Goal: Task Accomplishment & Management: Manage account settings

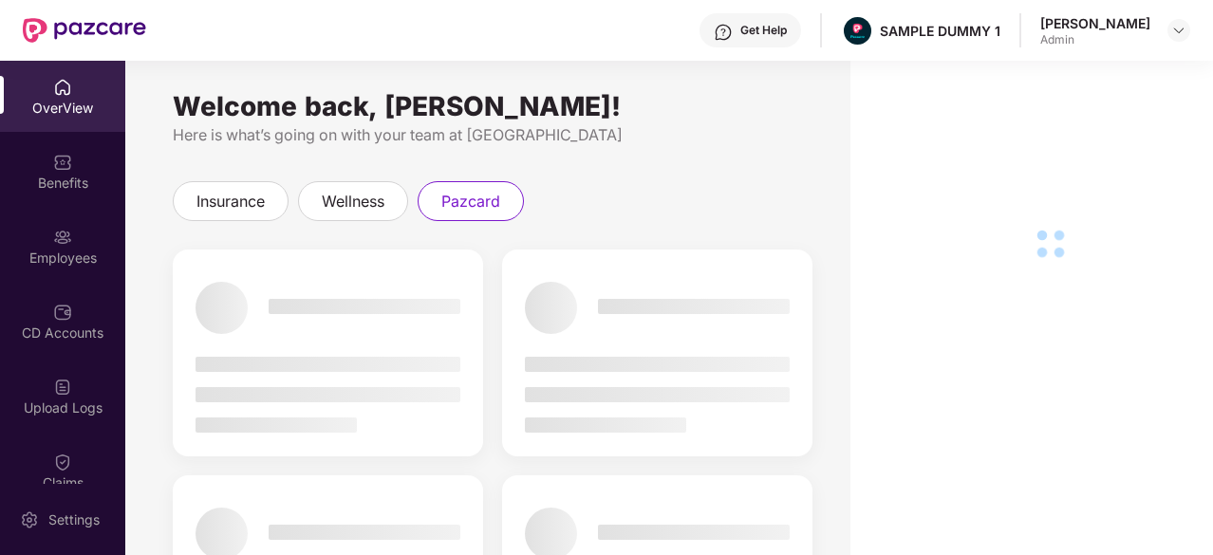
click at [80, 108] on div "OverView" at bounding box center [62, 108] width 125 height 19
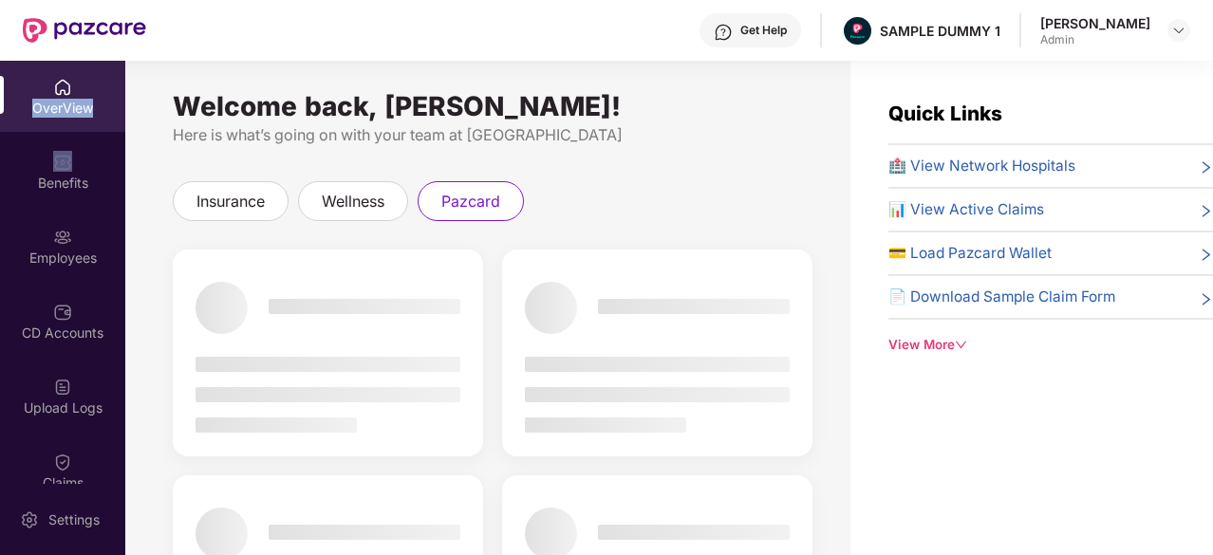
click at [80, 108] on div "OverView" at bounding box center [62, 108] width 125 height 19
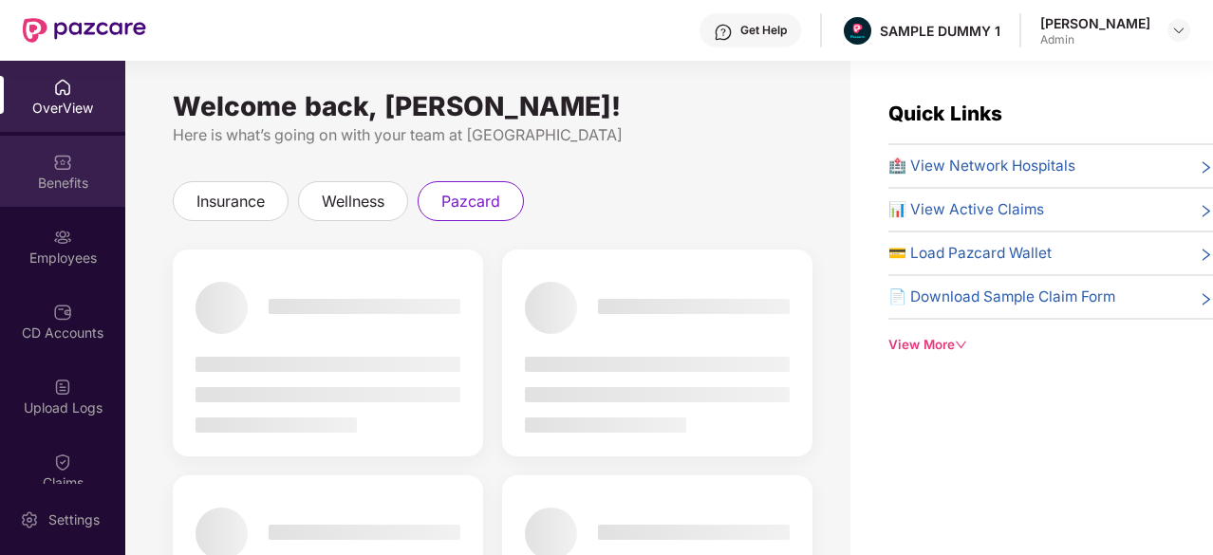
click at [73, 164] on div "Benefits" at bounding box center [62, 171] width 125 height 71
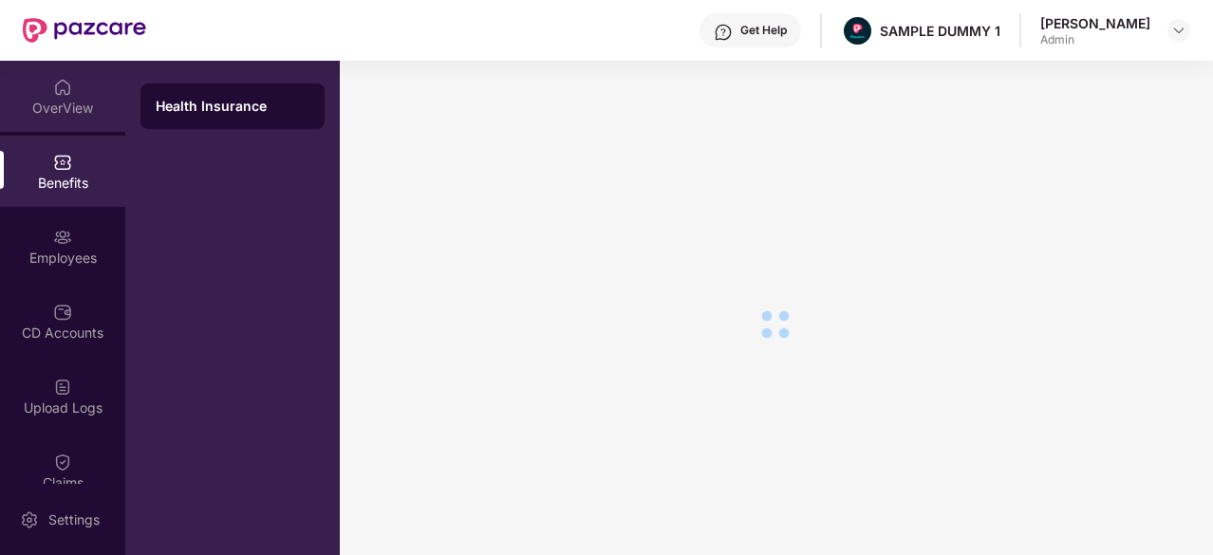
click at [80, 107] on div "OverView" at bounding box center [62, 108] width 125 height 19
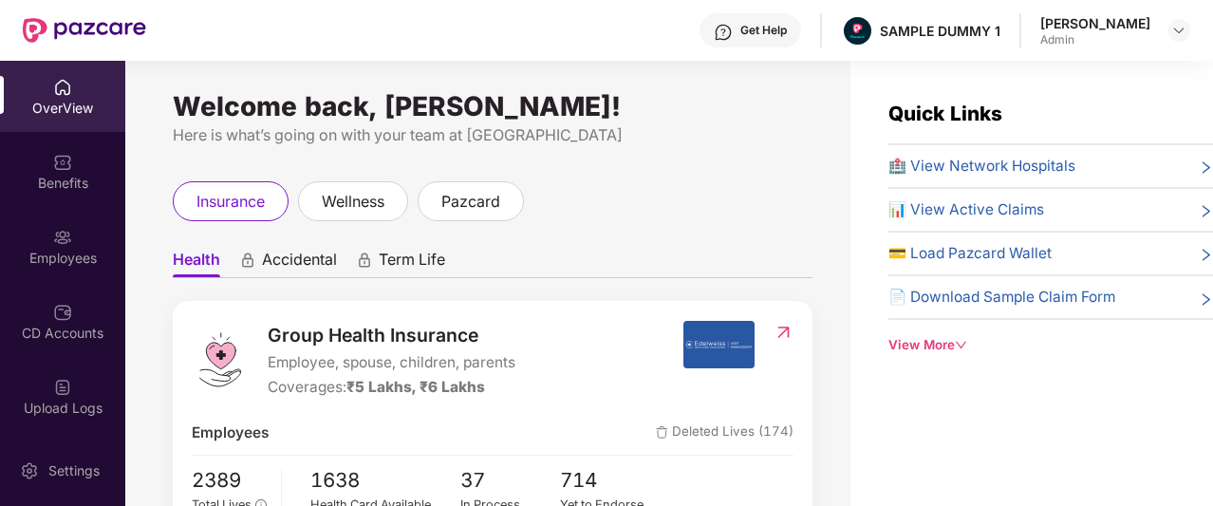
click at [294, 253] on span "Accidental" at bounding box center [299, 264] width 75 height 28
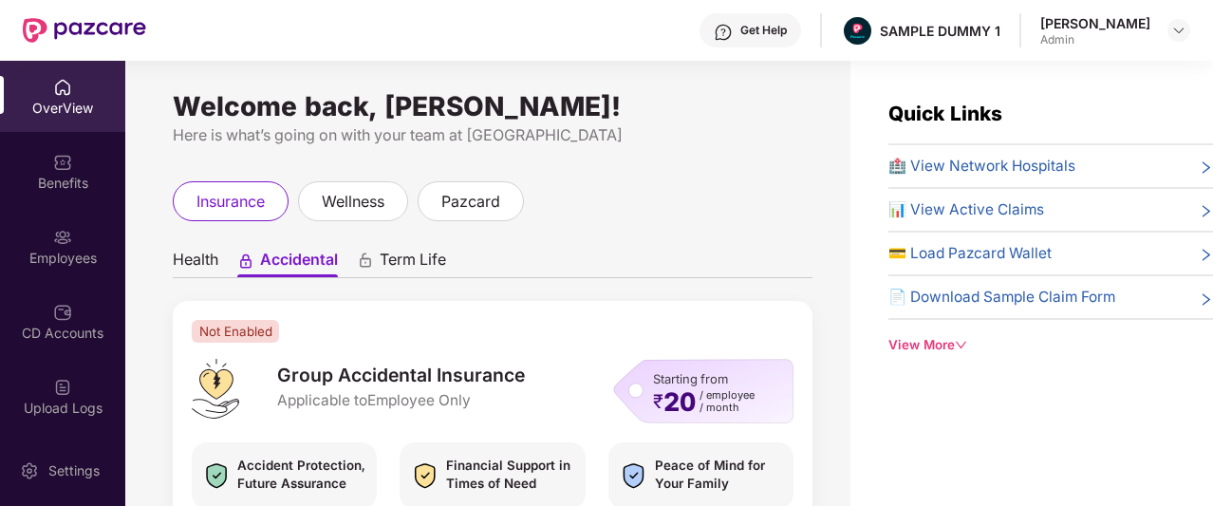
click at [407, 266] on span "Term Life" at bounding box center [413, 264] width 66 height 28
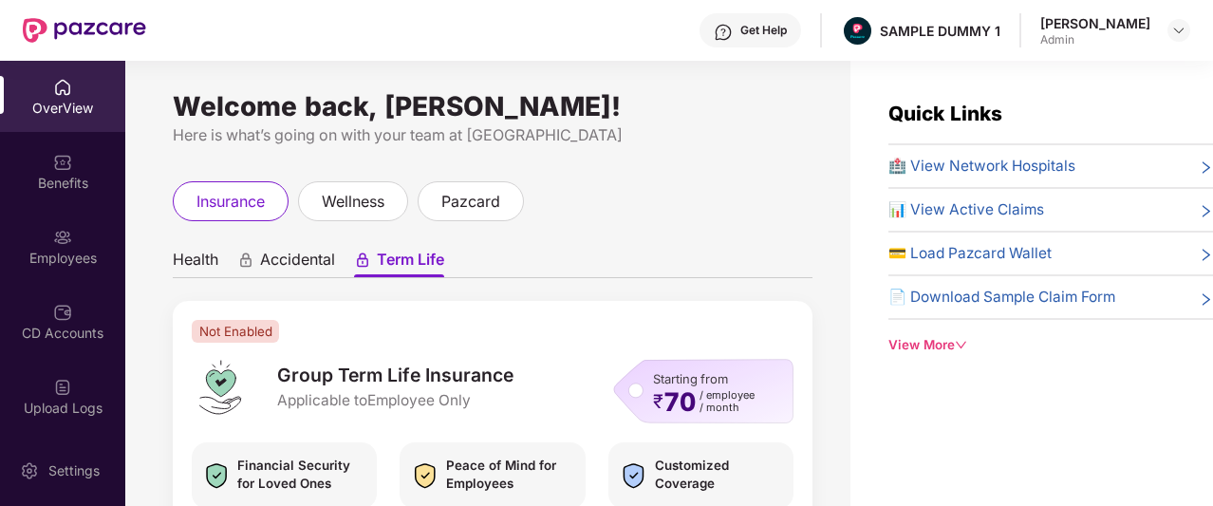
click at [201, 268] on span "Health" at bounding box center [196, 264] width 46 height 28
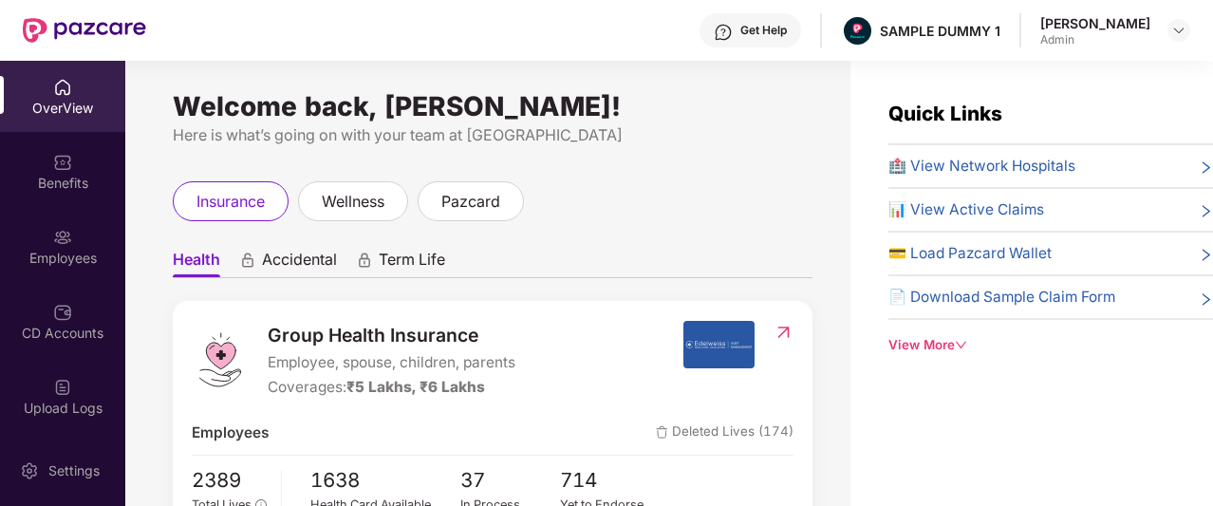
click at [947, 348] on div "View More" at bounding box center [1050, 345] width 324 height 20
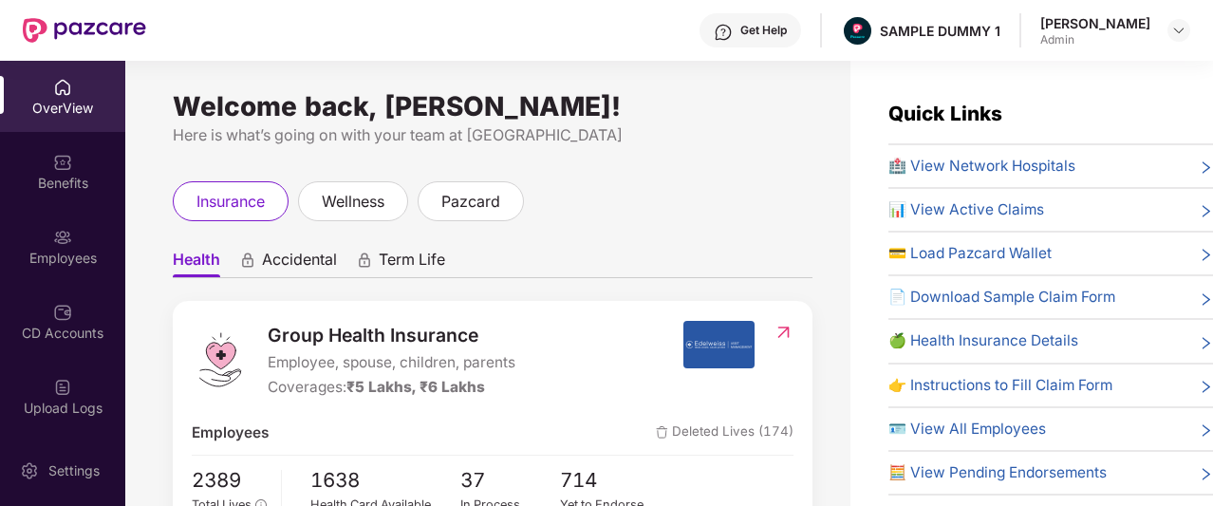
click at [778, 35] on div "Get Help" at bounding box center [763, 30] width 46 height 15
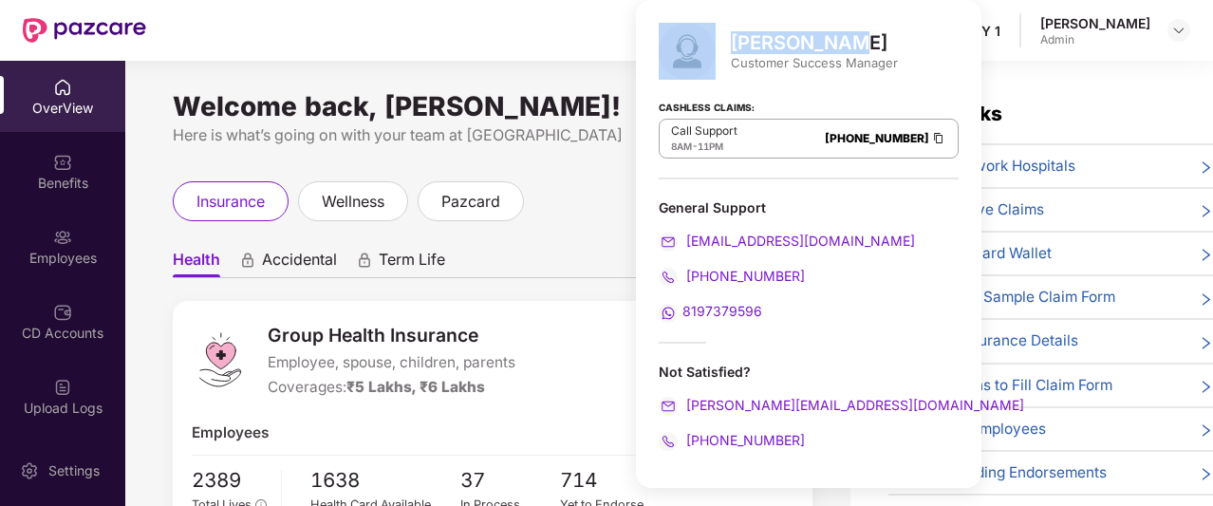
drag, startPoint x: 728, startPoint y: 39, endPoint x: 839, endPoint y: 33, distance: 111.2
click at [839, 33] on div "Mihir Singh Customer Success Manager" at bounding box center [808, 51] width 300 height 57
click at [839, 33] on div "Mihir Singh" at bounding box center [814, 42] width 167 height 23
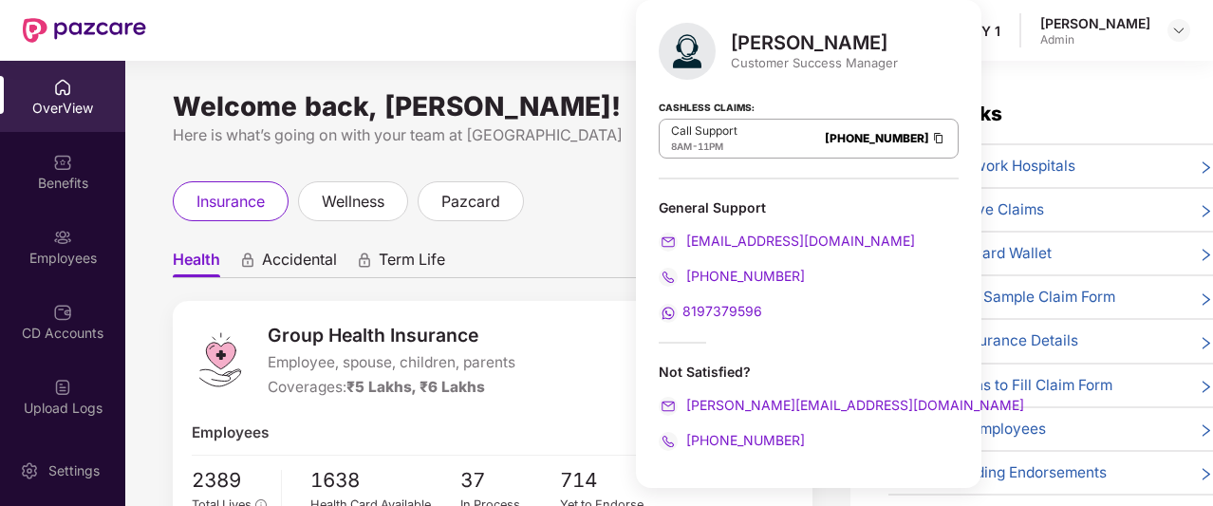
click at [839, 33] on div "Mihir Singh" at bounding box center [814, 42] width 167 height 23
drag, startPoint x: 839, startPoint y: 33, endPoint x: 750, endPoint y: 31, distance: 89.2
click at [750, 31] on div "Mihir Singh" at bounding box center [814, 42] width 167 height 23
click at [779, 40] on div "Mihir Singh" at bounding box center [814, 42] width 167 height 23
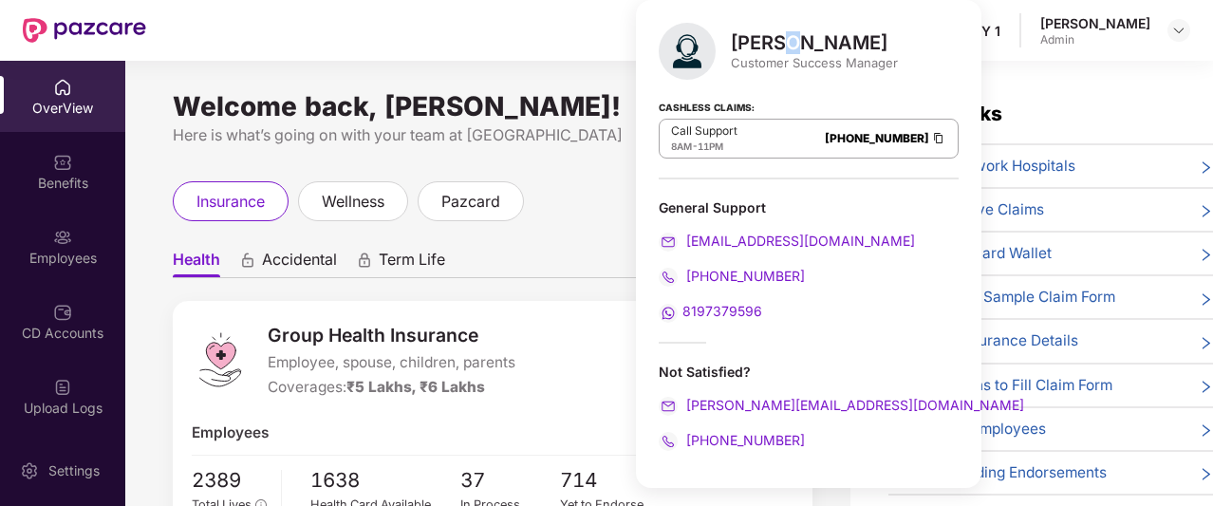
click at [779, 40] on div "Mihir Singh" at bounding box center [814, 42] width 167 height 23
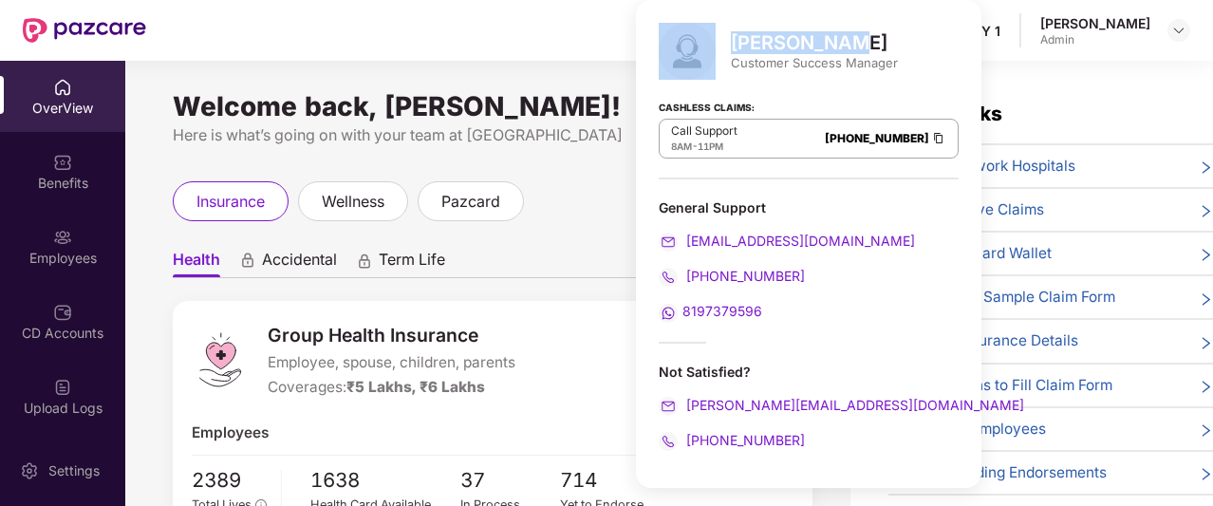
drag, startPoint x: 832, startPoint y: 45, endPoint x: 725, endPoint y: 46, distance: 107.2
click at [725, 46] on div "Mihir Singh Customer Success Manager" at bounding box center [808, 51] width 300 height 57
click at [529, 31] on div "Get Help SAMPLE DUMMY 1 Aadit Pandey Admin" at bounding box center [668, 30] width 1044 height 61
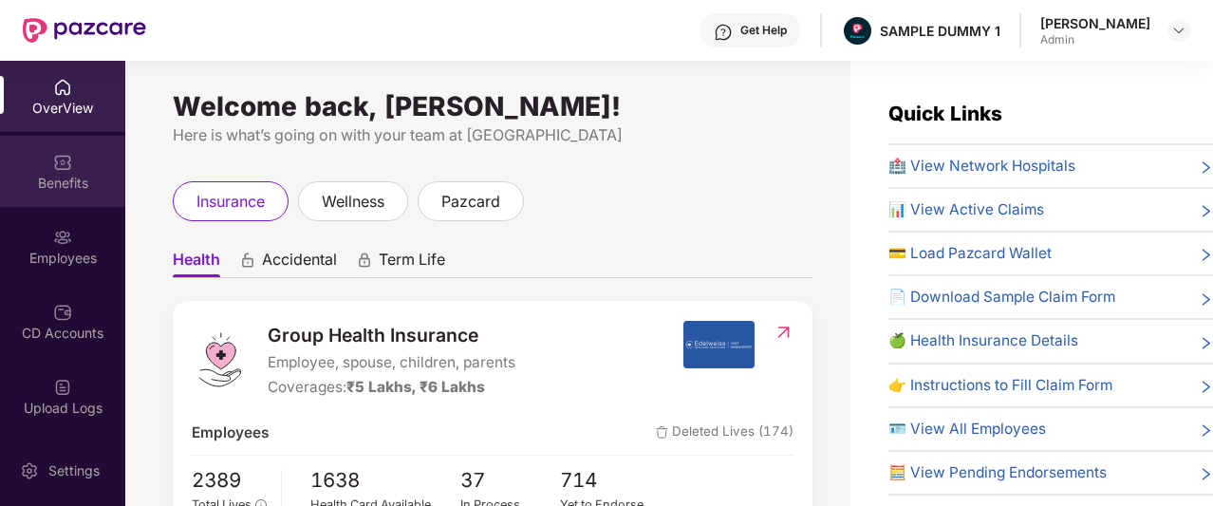
click at [55, 176] on div "Benefits" at bounding box center [62, 183] width 125 height 19
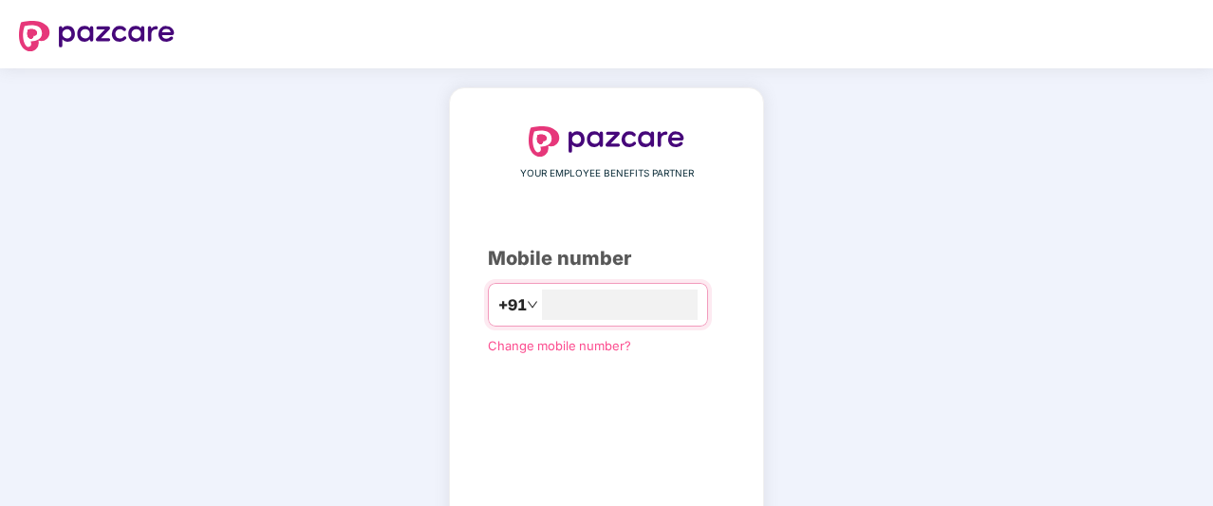
type input "**********"
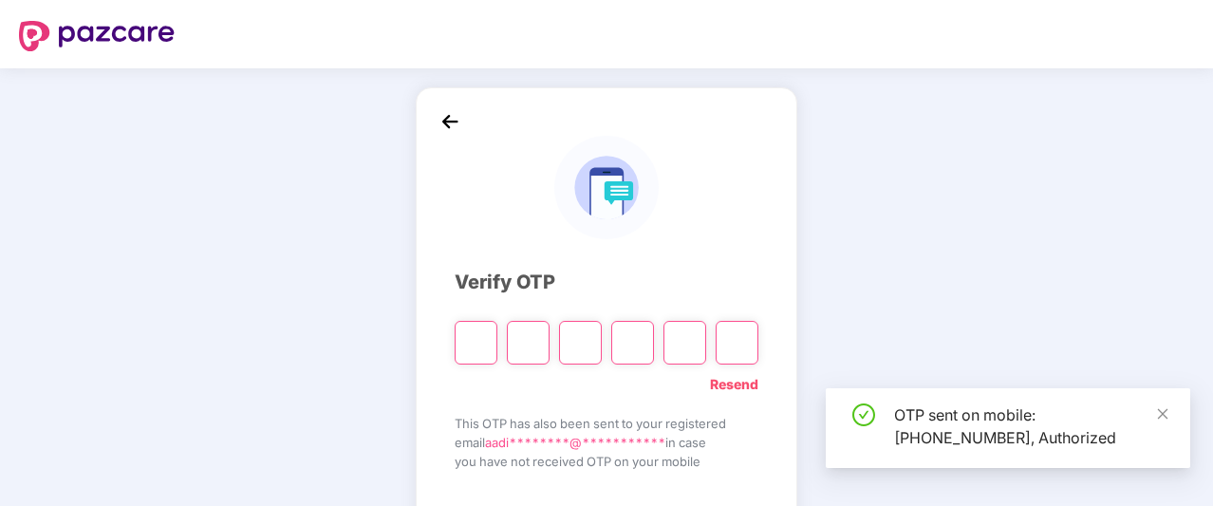
scroll to position [112, 0]
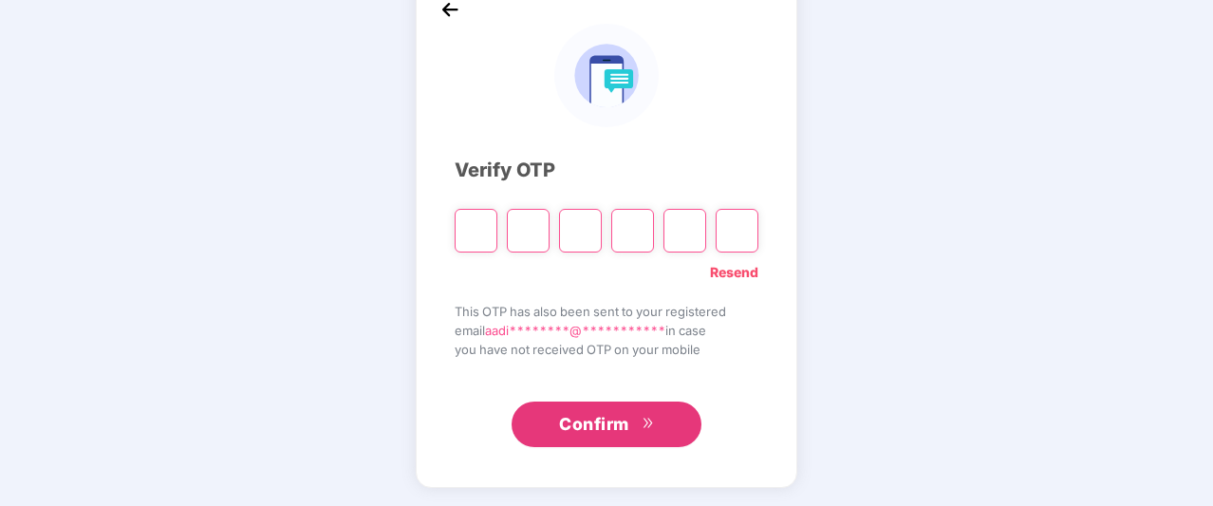
type input "*"
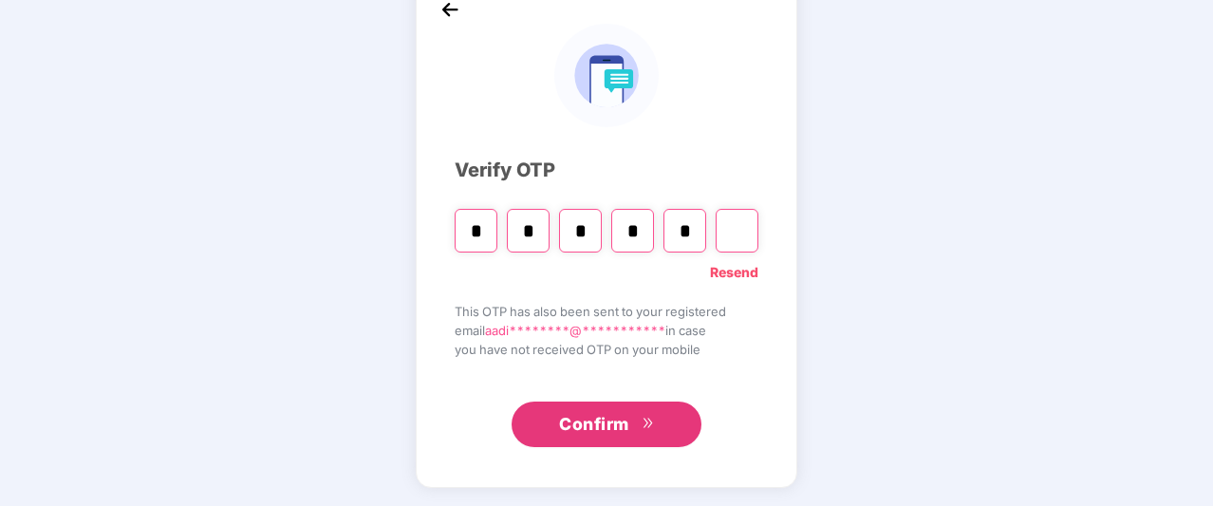
type input "*"
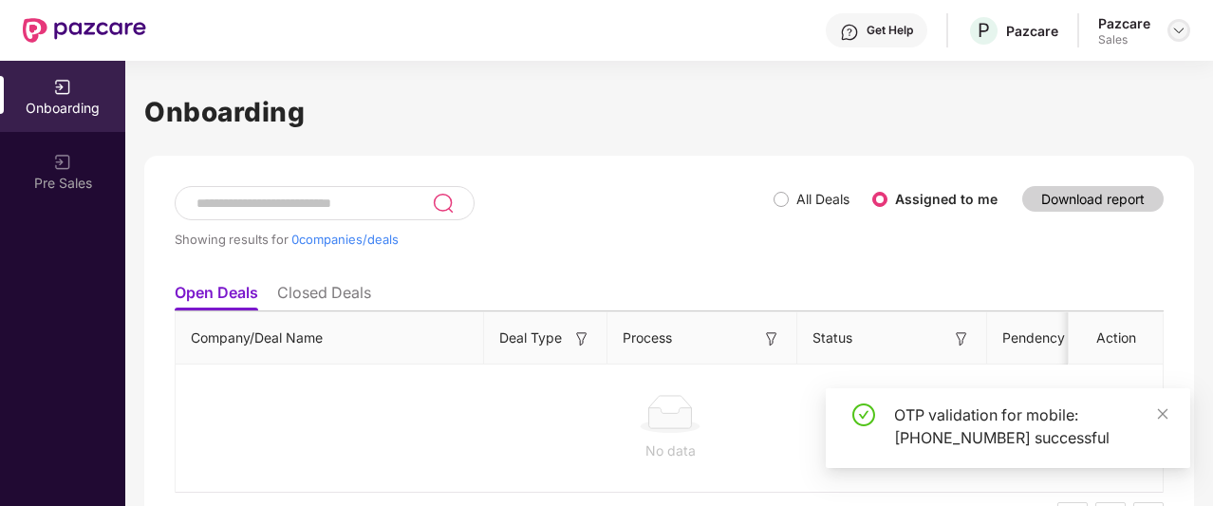
click at [1183, 37] on img at bounding box center [1178, 30] width 15 height 15
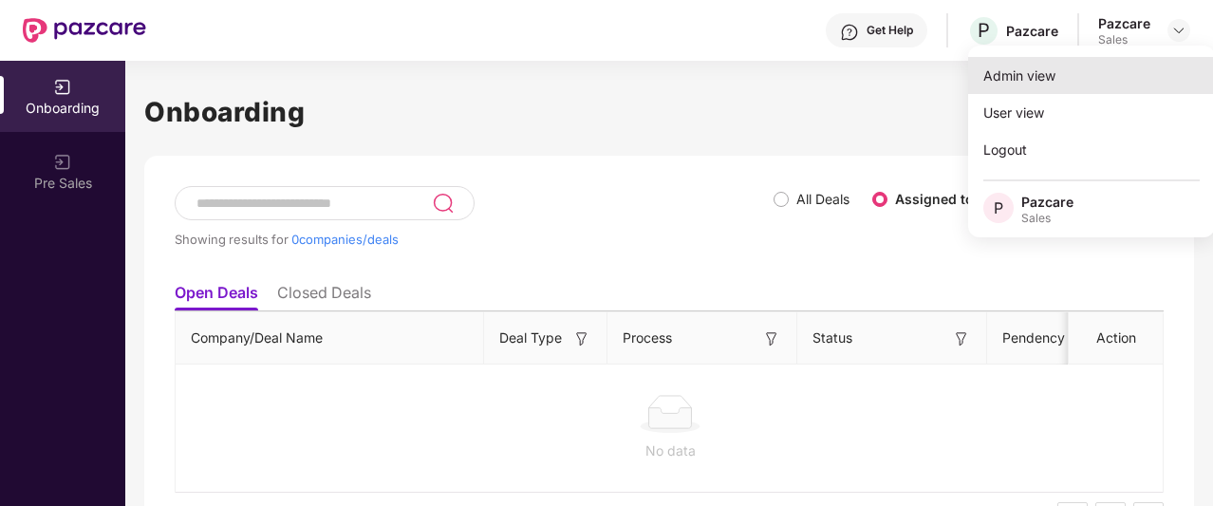
click at [1017, 88] on div "Admin view" at bounding box center [1091, 75] width 247 height 37
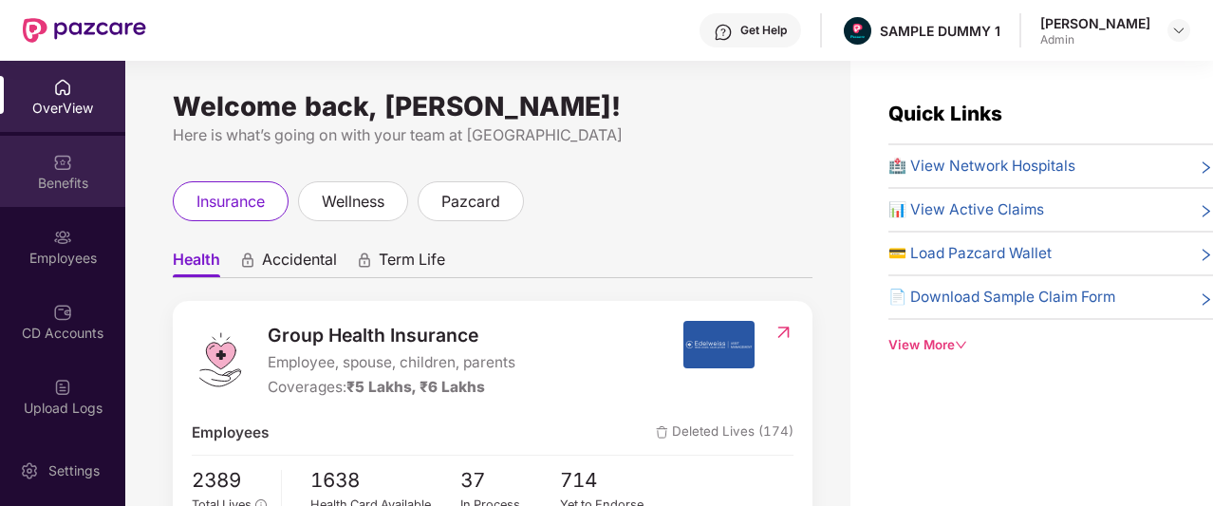
click at [86, 190] on div "Benefits" at bounding box center [62, 183] width 125 height 19
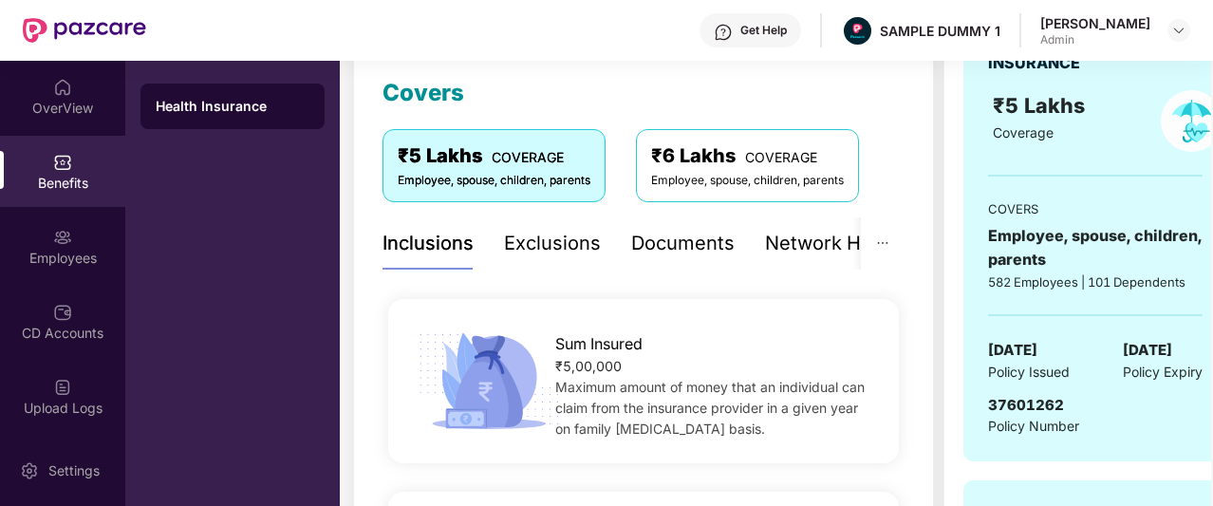
scroll to position [219, 0]
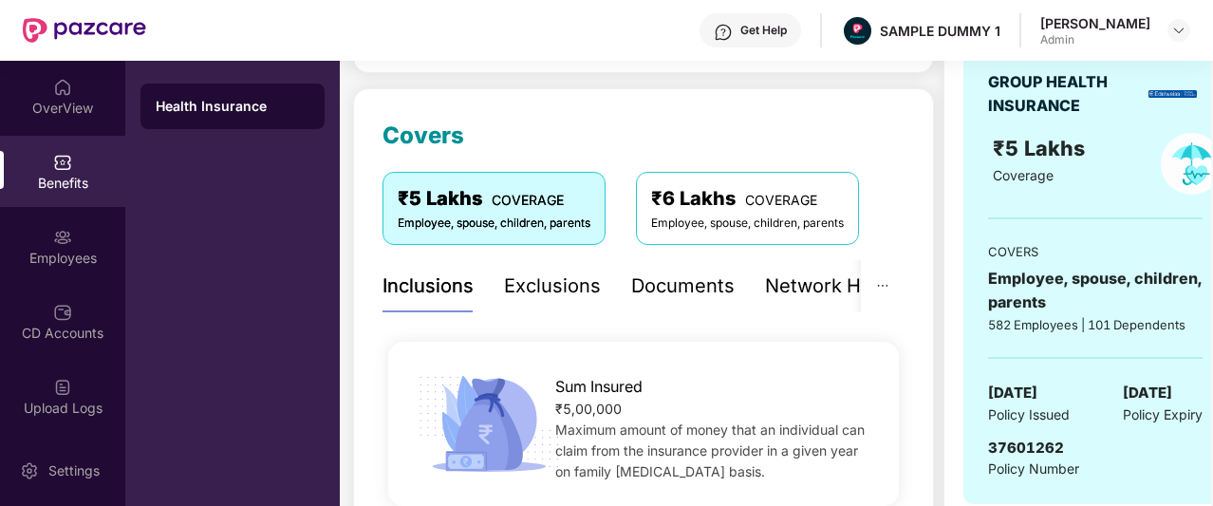
click at [540, 275] on div "Exclusions" at bounding box center [552, 285] width 97 height 29
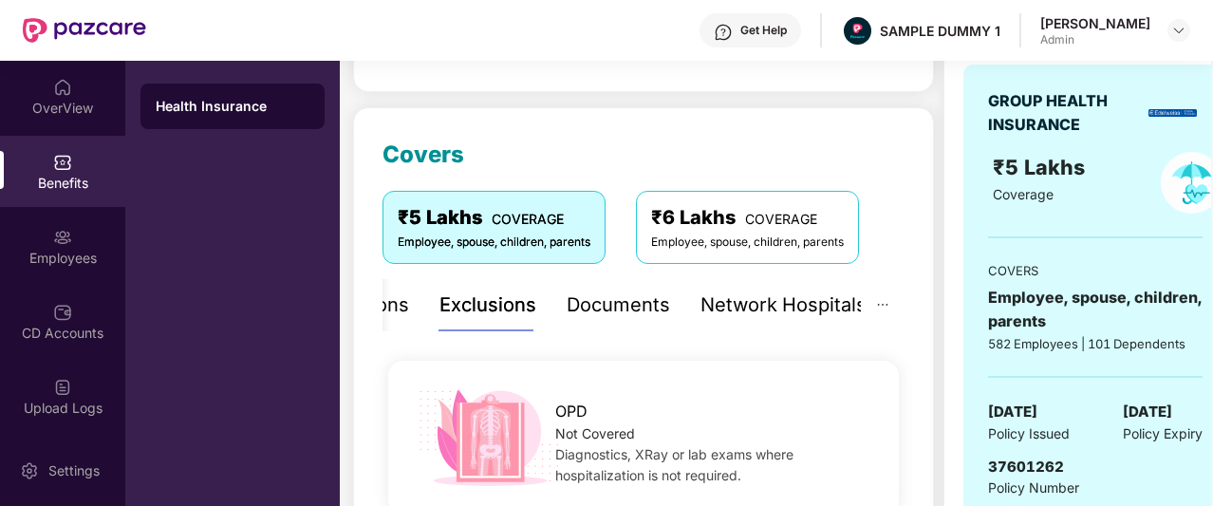
scroll to position [199, 0]
click at [604, 310] on div "Documents" at bounding box center [617, 305] width 103 height 29
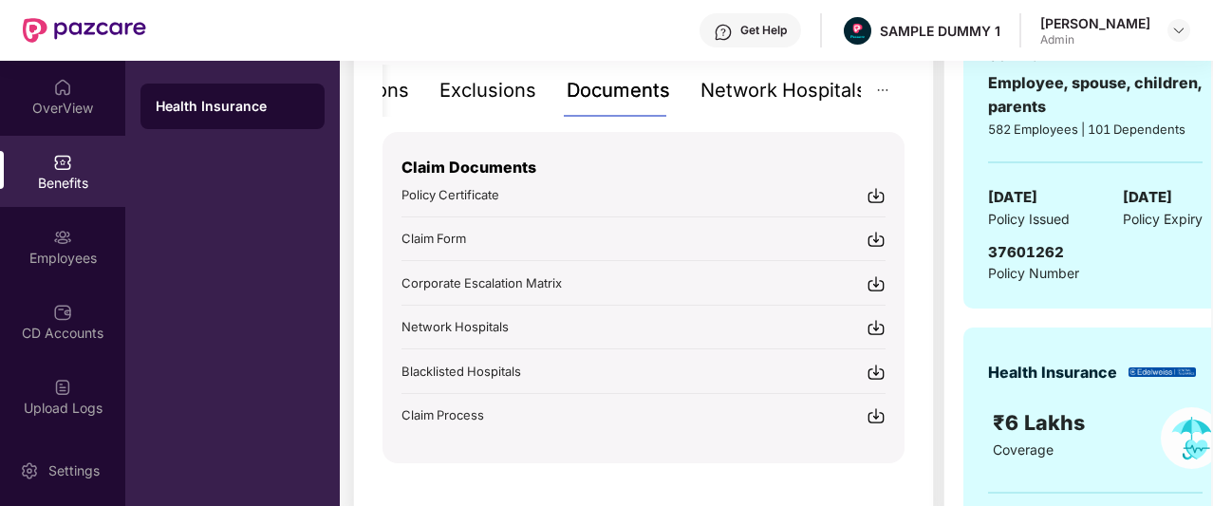
scroll to position [416, 0]
click at [745, 86] on div "Network Hospitals" at bounding box center [783, 89] width 166 height 29
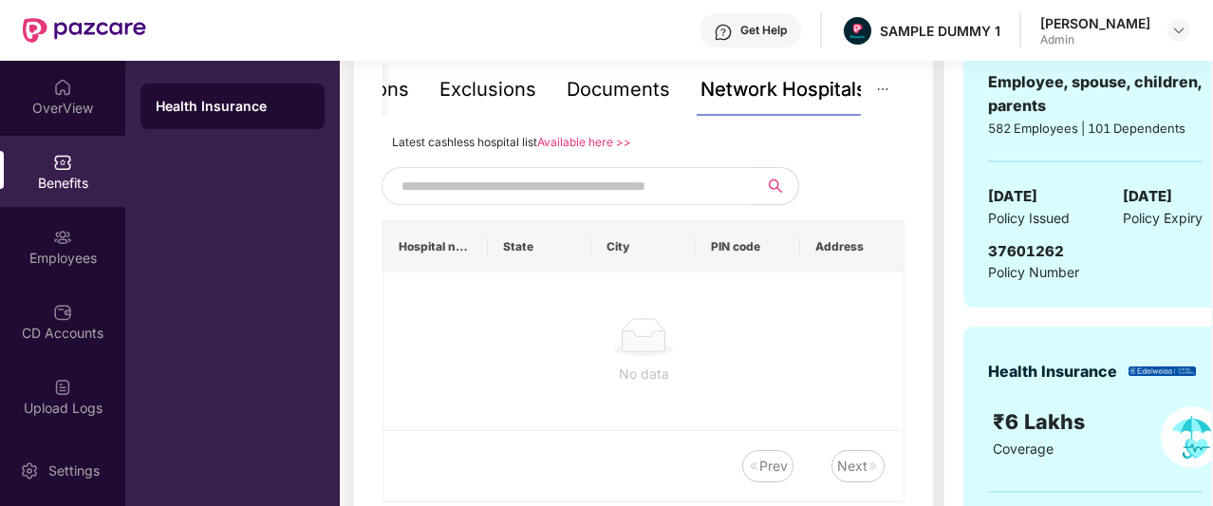
click at [745, 86] on div "Network Hospitals" at bounding box center [783, 89] width 166 height 29
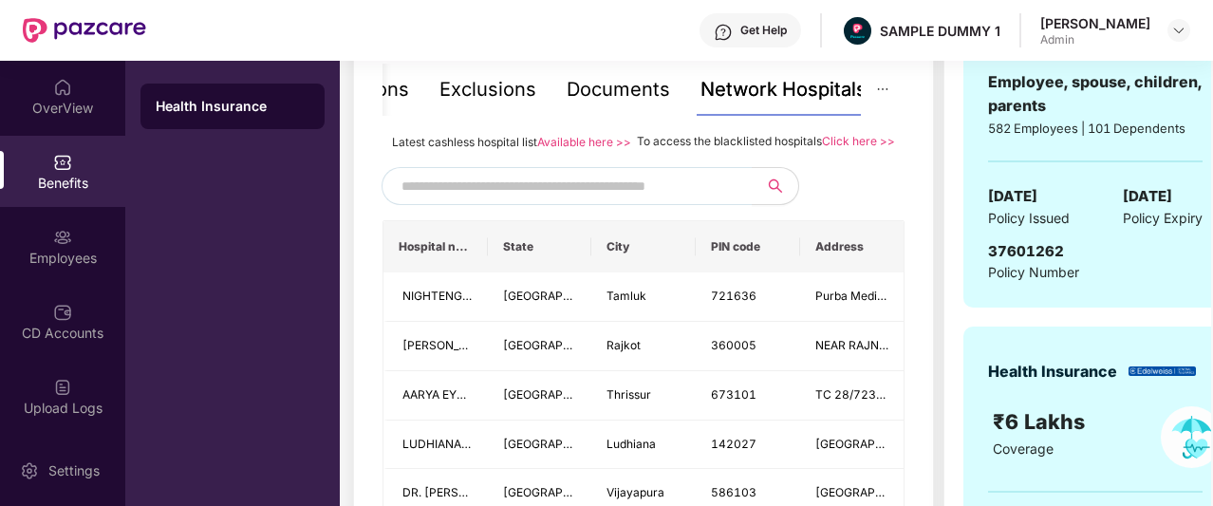
click at [725, 200] on input "text" at bounding box center [563, 186] width 324 height 28
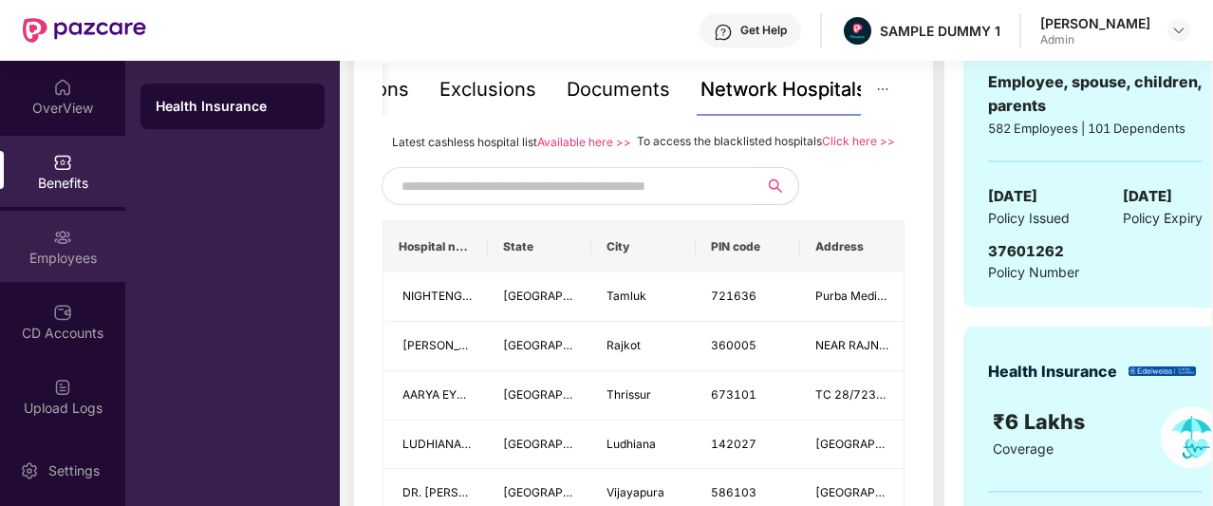
click at [69, 233] on div "Employees" at bounding box center [62, 246] width 125 height 71
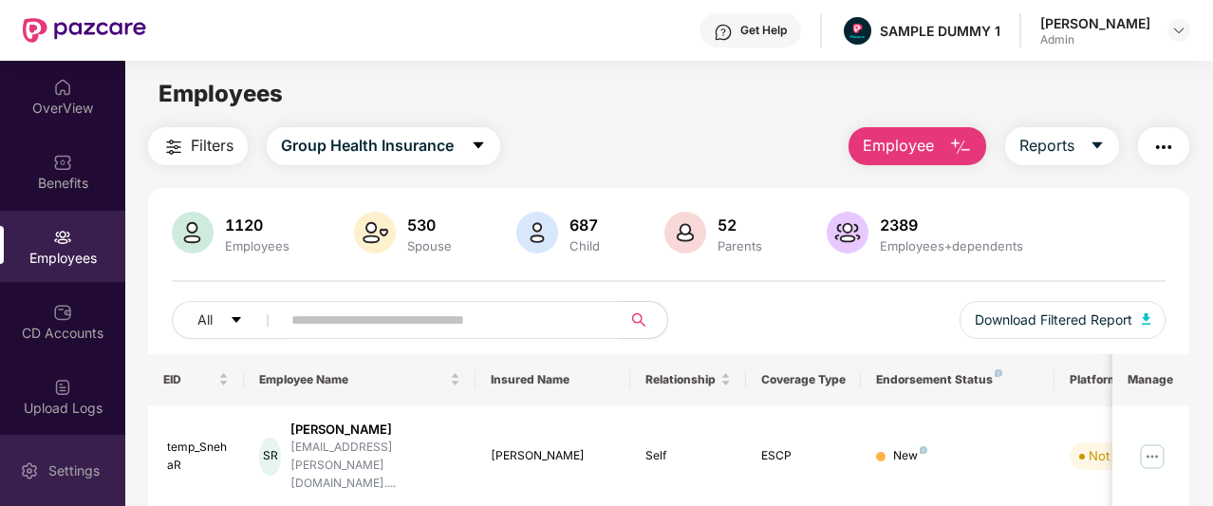
click at [17, 462] on div "Settings" at bounding box center [62, 470] width 125 height 71
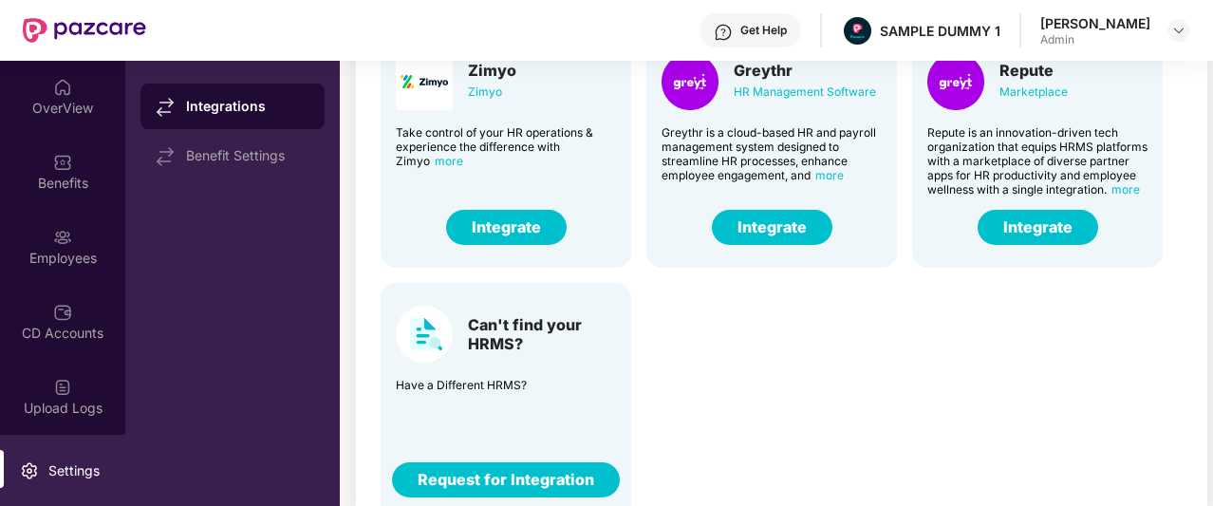
scroll to position [178, 0]
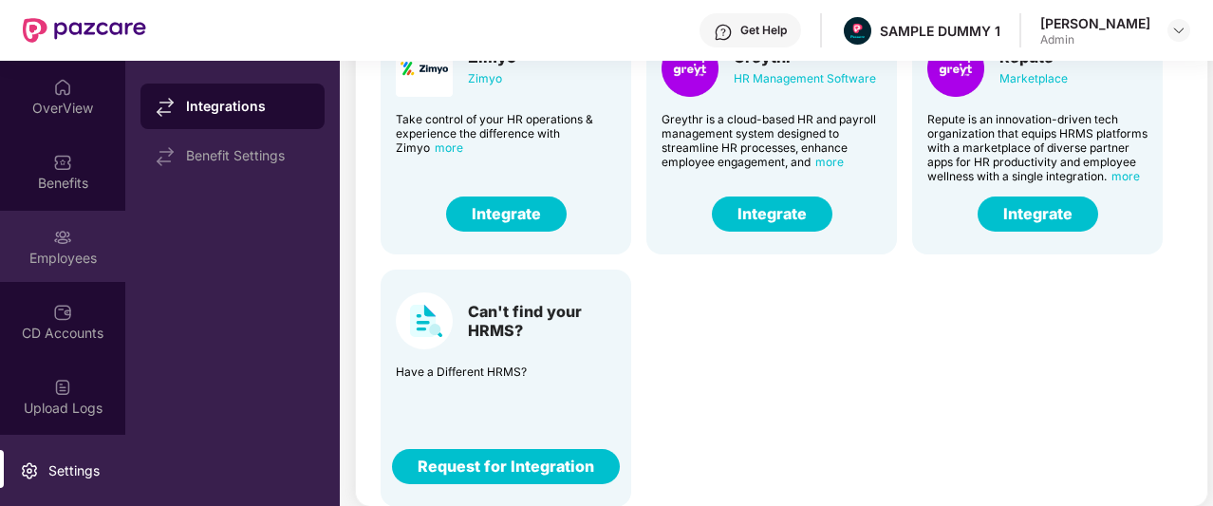
click at [57, 255] on div "Employees" at bounding box center [62, 258] width 125 height 19
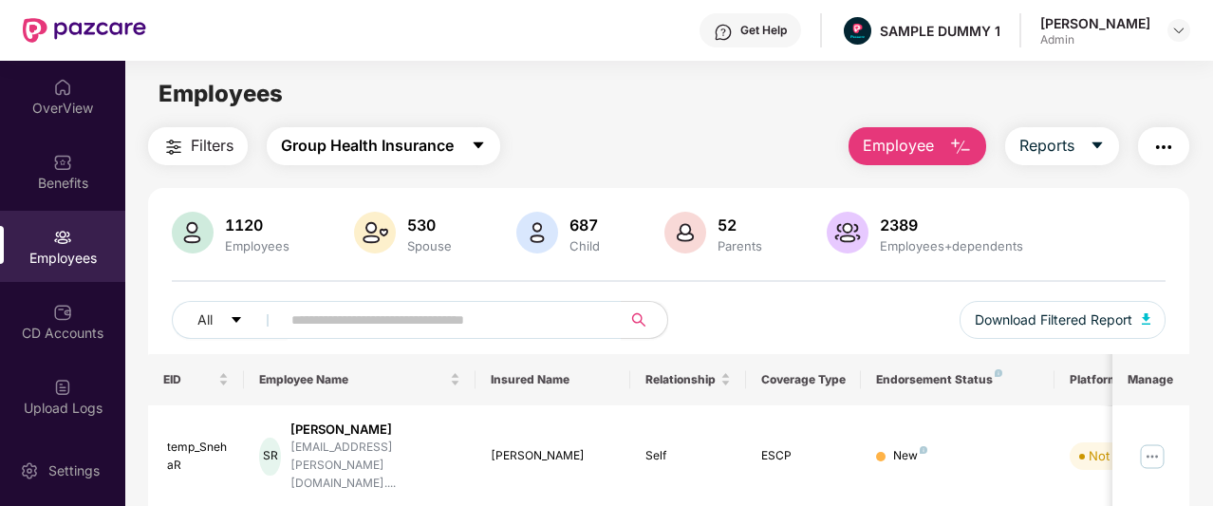
click at [471, 145] on button "Group Health Insurance" at bounding box center [383, 146] width 233 height 38
click at [523, 164] on div "Filters Group Health Insurance Employee Reports" at bounding box center [668, 146] width 1041 height 38
click at [937, 136] on button "Employee" at bounding box center [917, 146] width 138 height 38
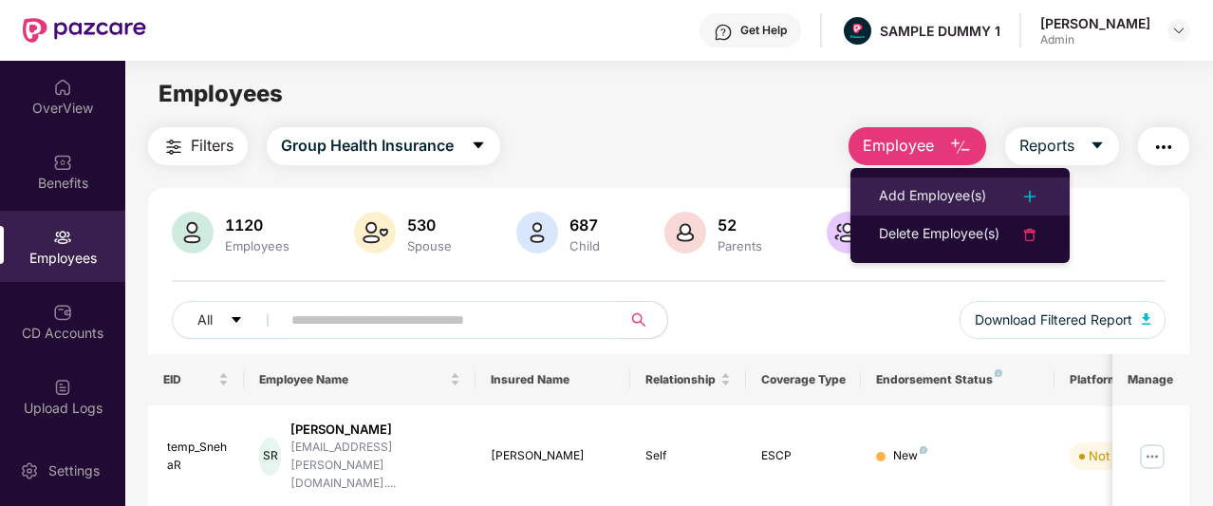
click at [930, 193] on div "Add Employee(s)" at bounding box center [932, 196] width 107 height 23
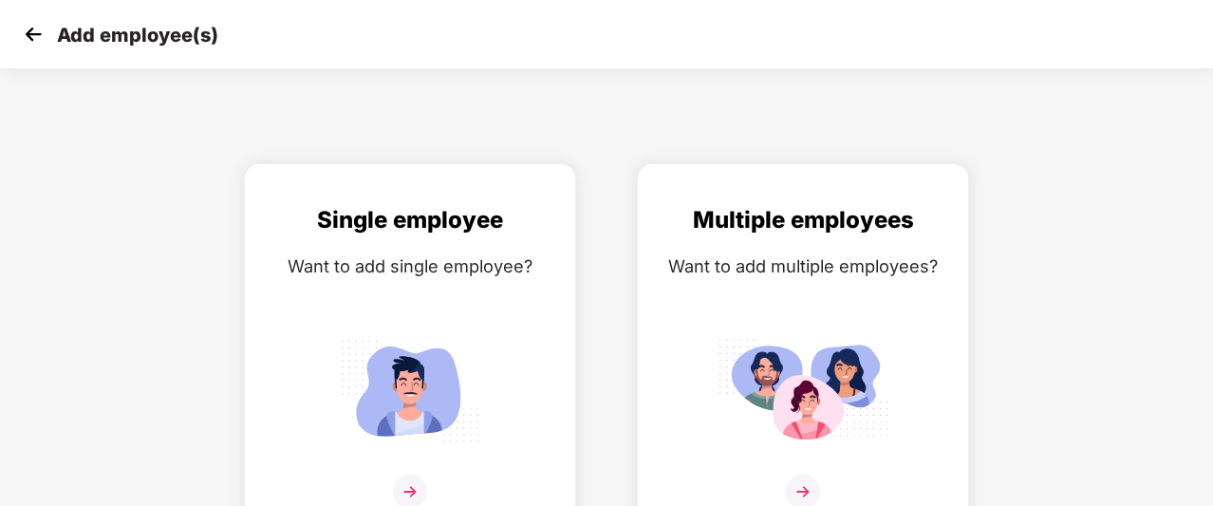
scroll to position [30, 0]
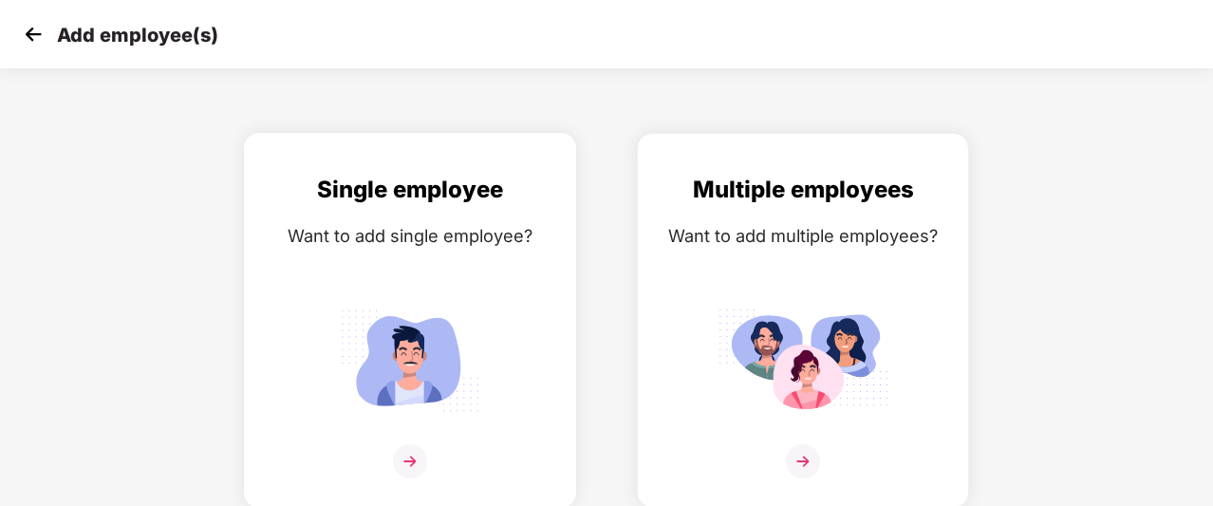
click at [433, 311] on img at bounding box center [409, 360] width 171 height 119
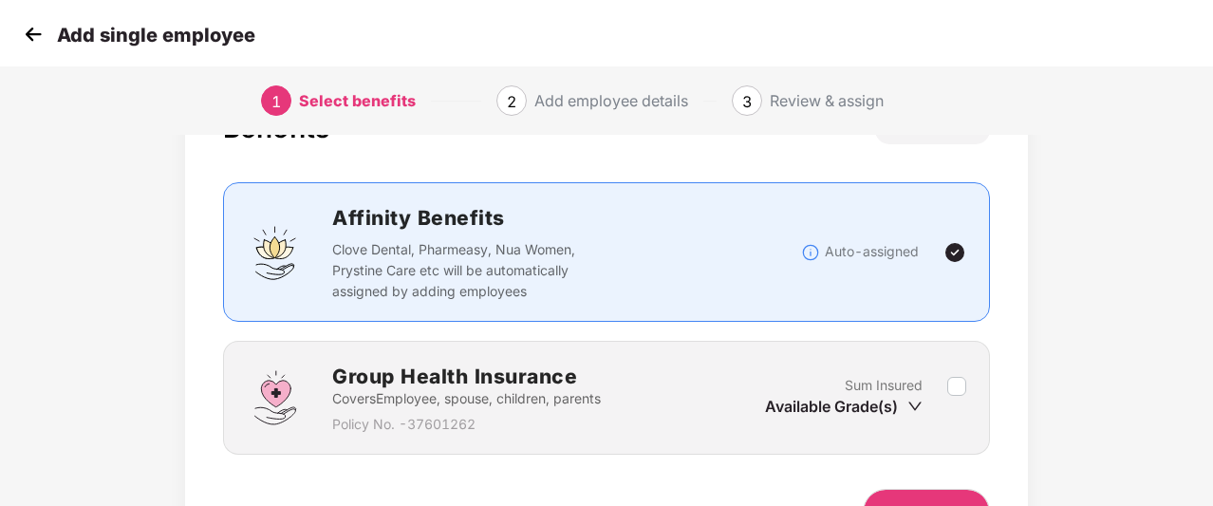
scroll to position [163, 0]
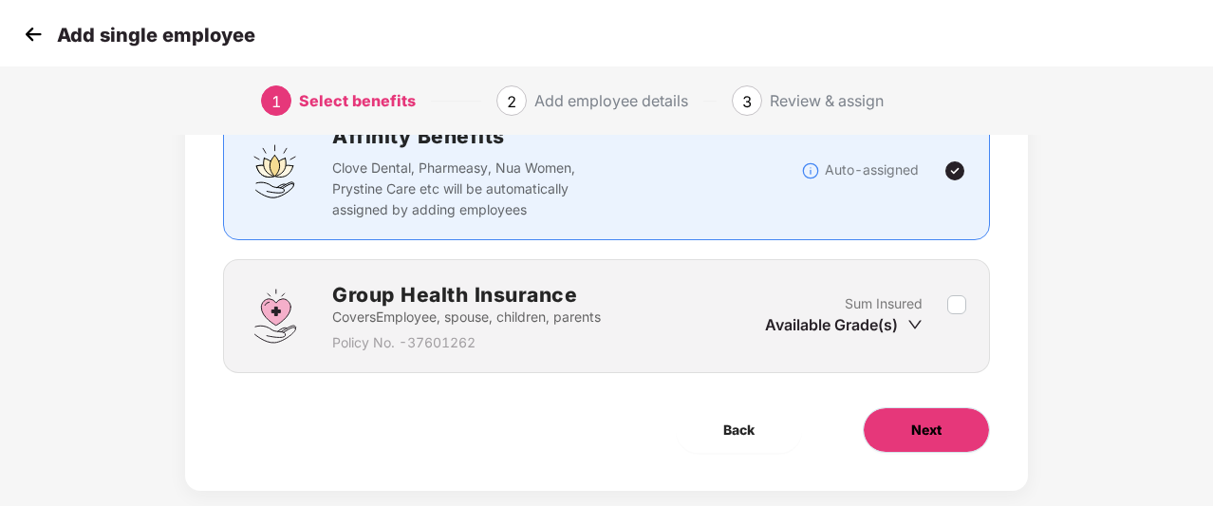
click at [917, 409] on button "Next" at bounding box center [925, 430] width 127 height 46
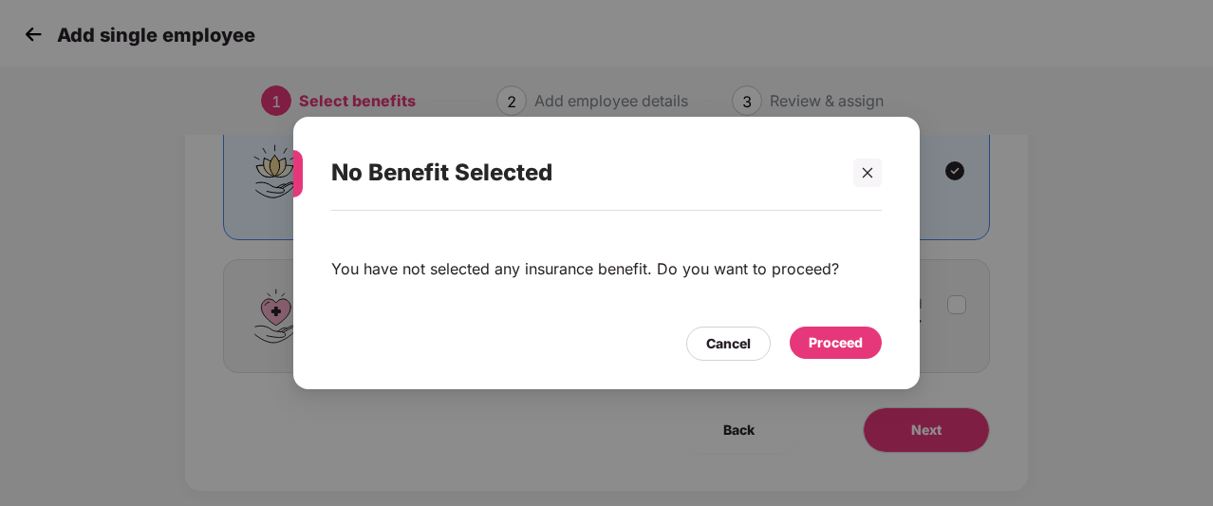
click at [837, 330] on div "Proceed" at bounding box center [835, 342] width 92 height 32
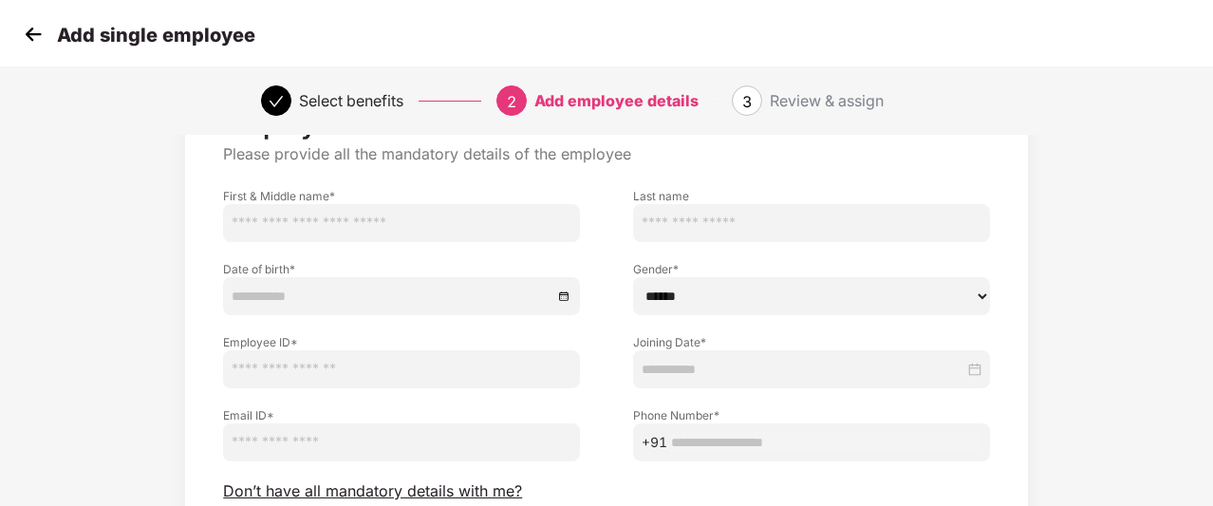
scroll to position [93, 0]
click at [529, 248] on div "Date of birth *" at bounding box center [401, 275] width 410 height 73
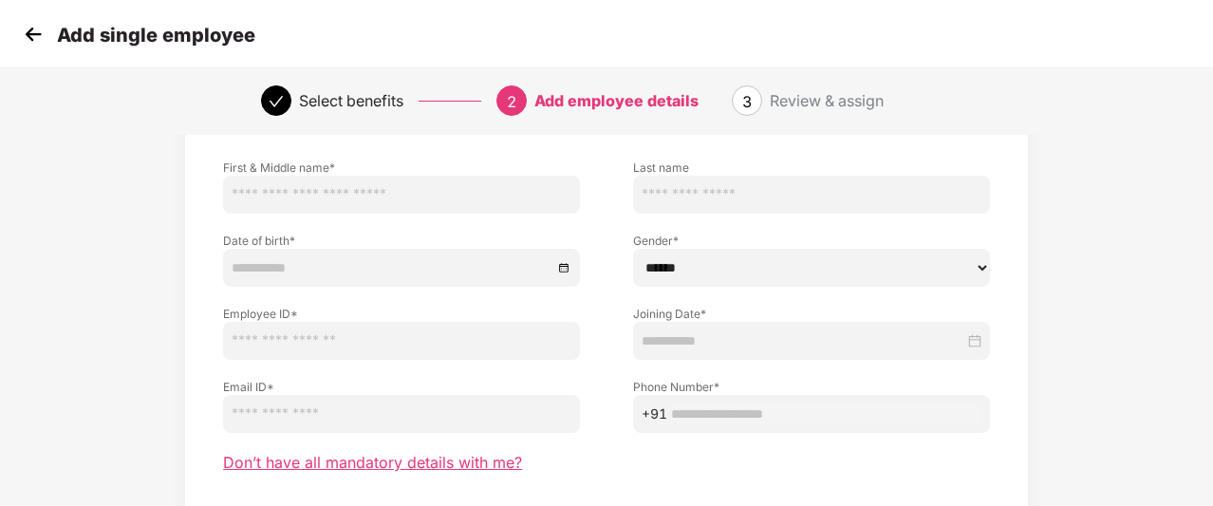
scroll to position [115, 0]
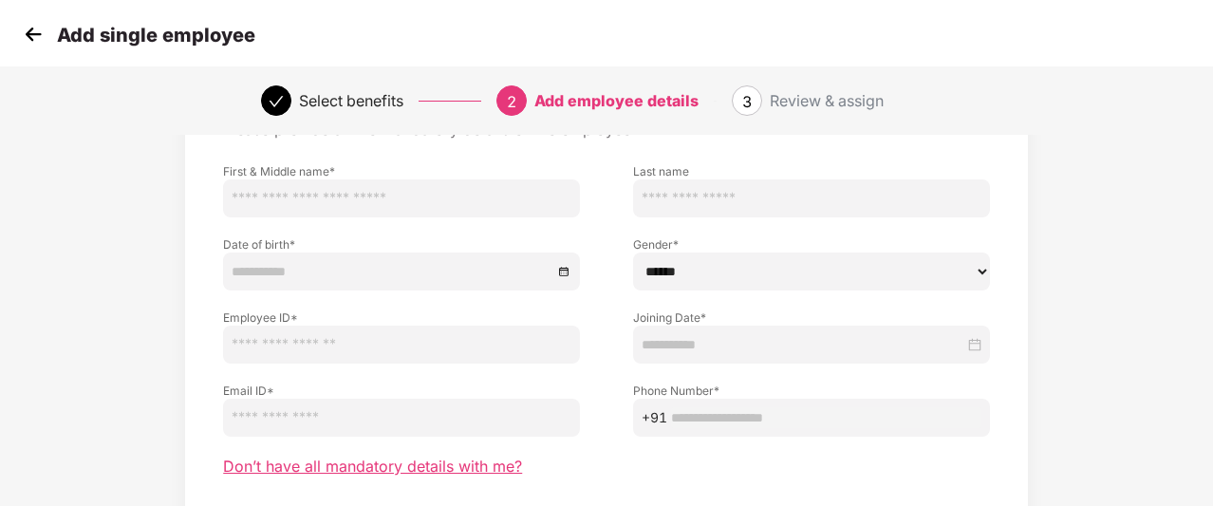
click at [467, 458] on span "Don’t have all mandatory details with me?" at bounding box center [372, 466] width 299 height 20
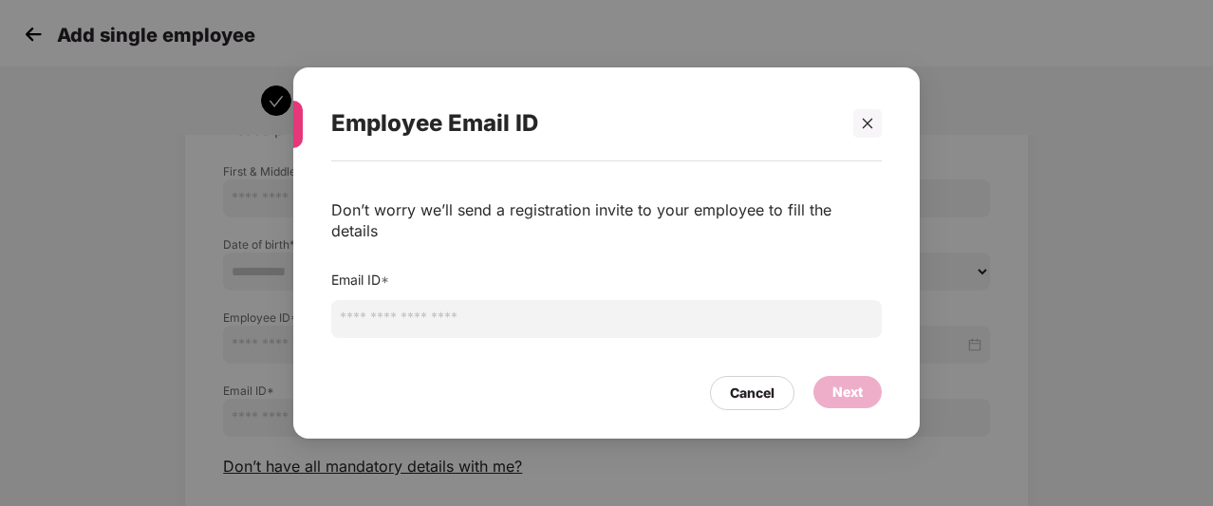
click at [526, 319] on input "email" at bounding box center [606, 319] width 550 height 38
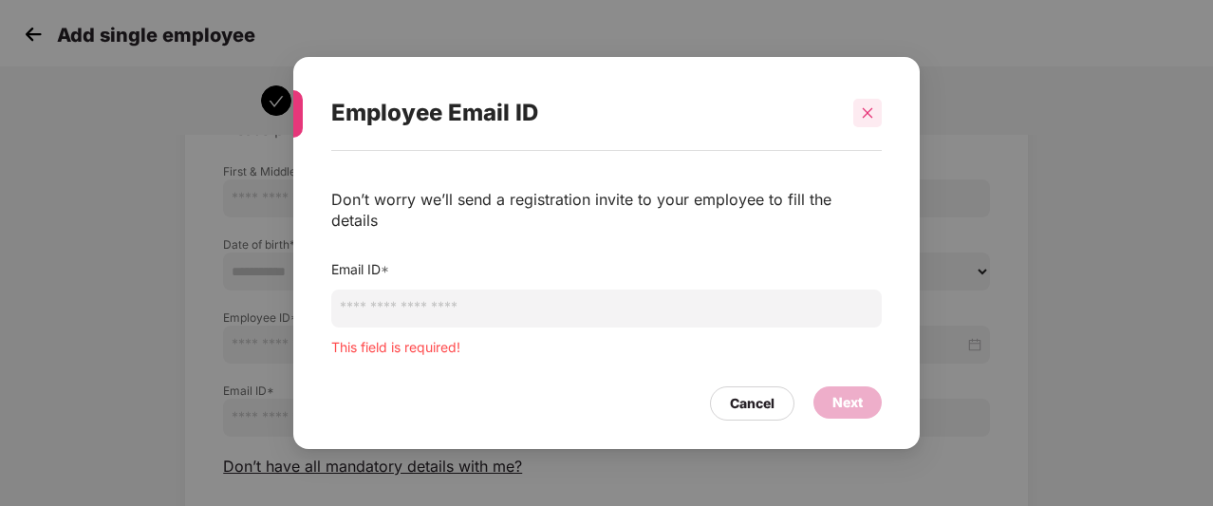
click at [874, 139] on div "Employee Email ID" at bounding box center [606, 113] width 550 height 74
click at [866, 127] on div at bounding box center [867, 113] width 28 height 28
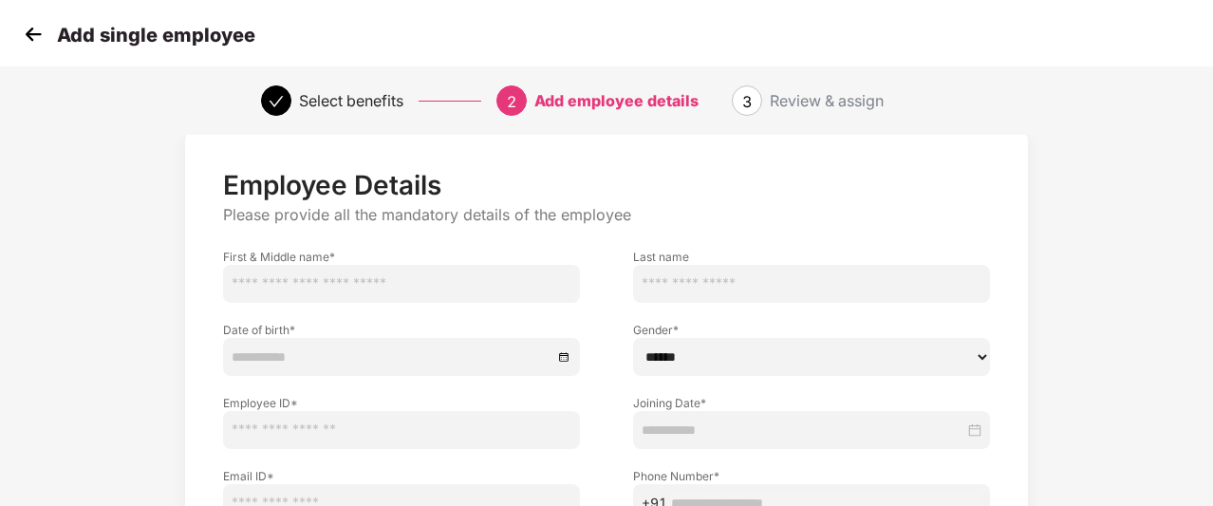
scroll to position [0, 0]
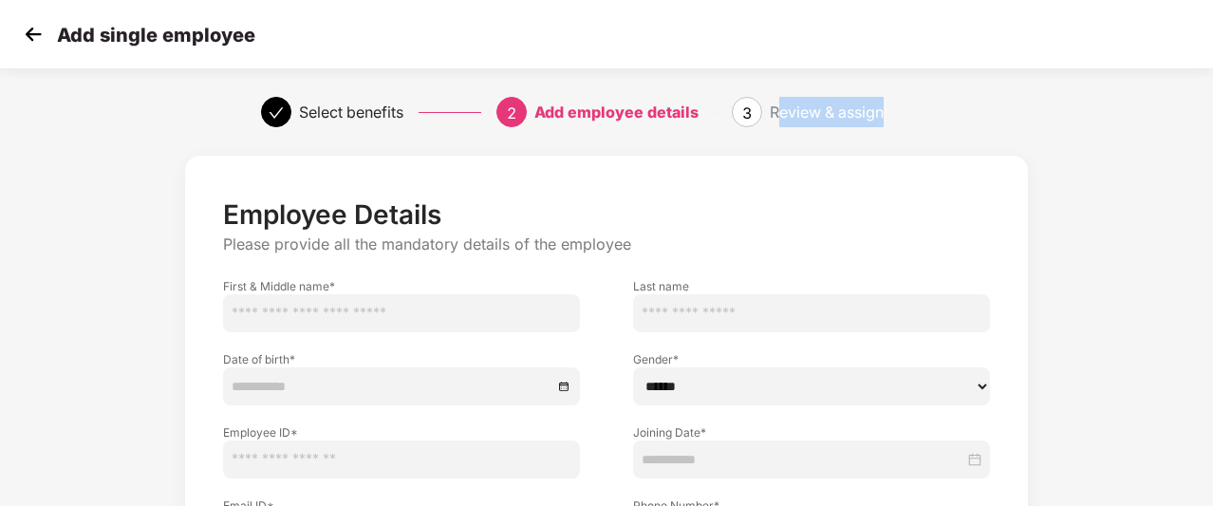
drag, startPoint x: 775, startPoint y: 114, endPoint x: 907, endPoint y: 112, distance: 131.9
click at [907, 112] on div "Review & assign" at bounding box center [860, 112] width 182 height 30
click at [31, 39] on img at bounding box center [33, 34] width 28 height 28
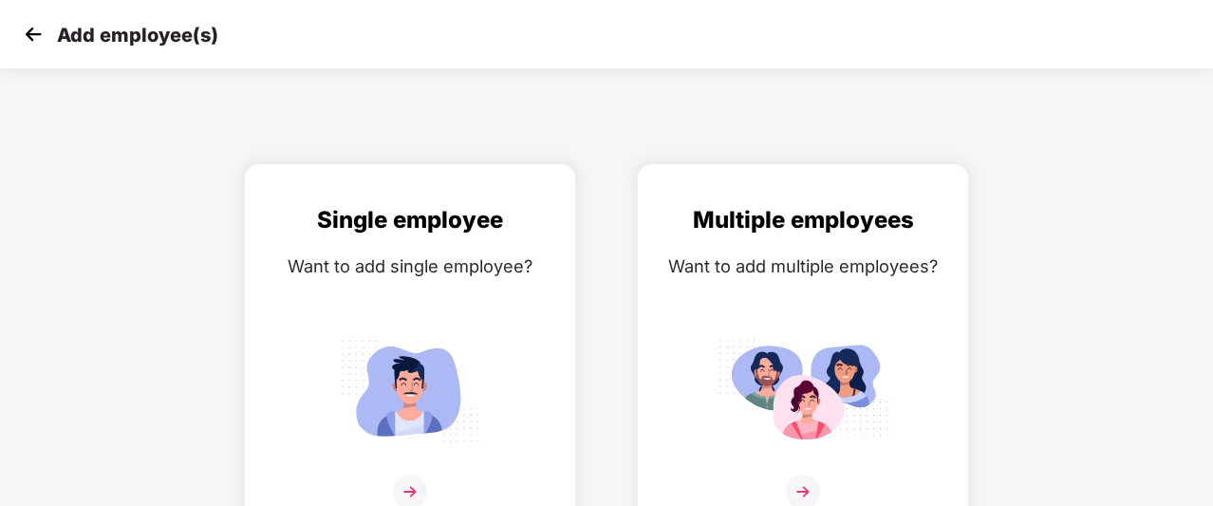
scroll to position [30, 0]
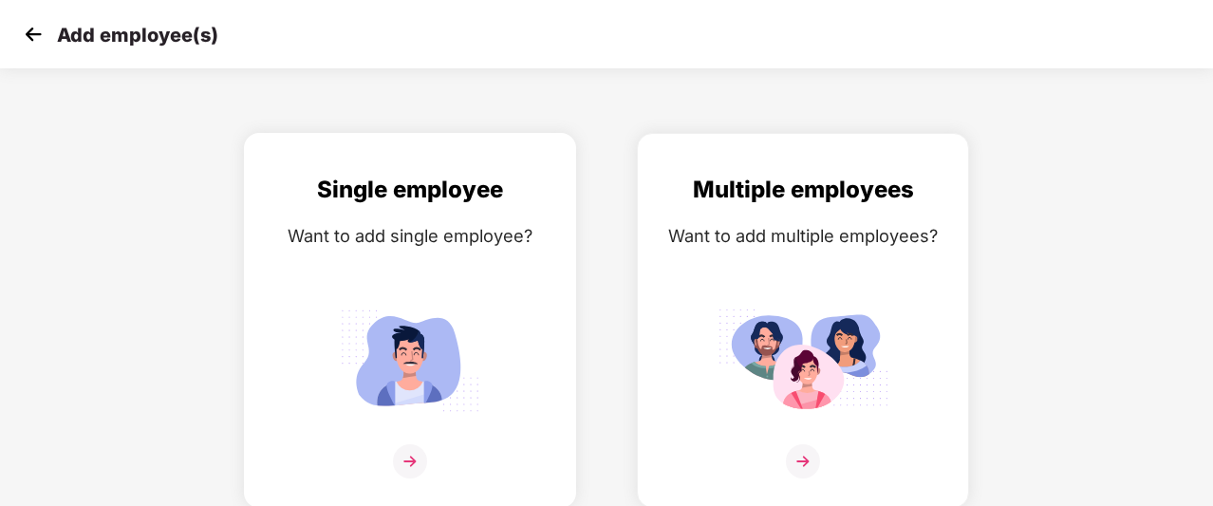
click at [371, 181] on div "Single employee" at bounding box center [410, 190] width 292 height 36
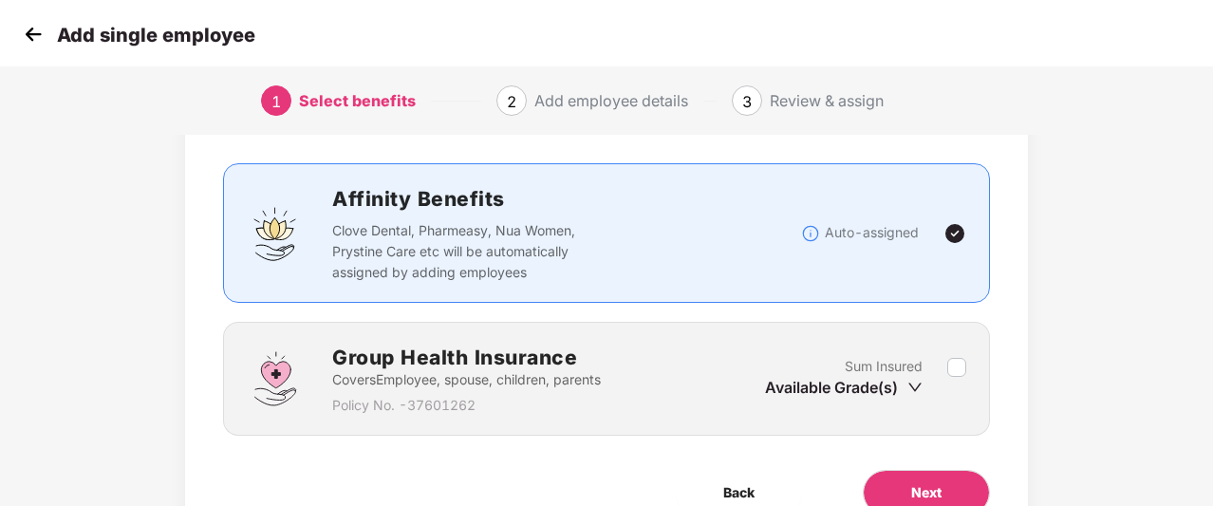
scroll to position [106, 0]
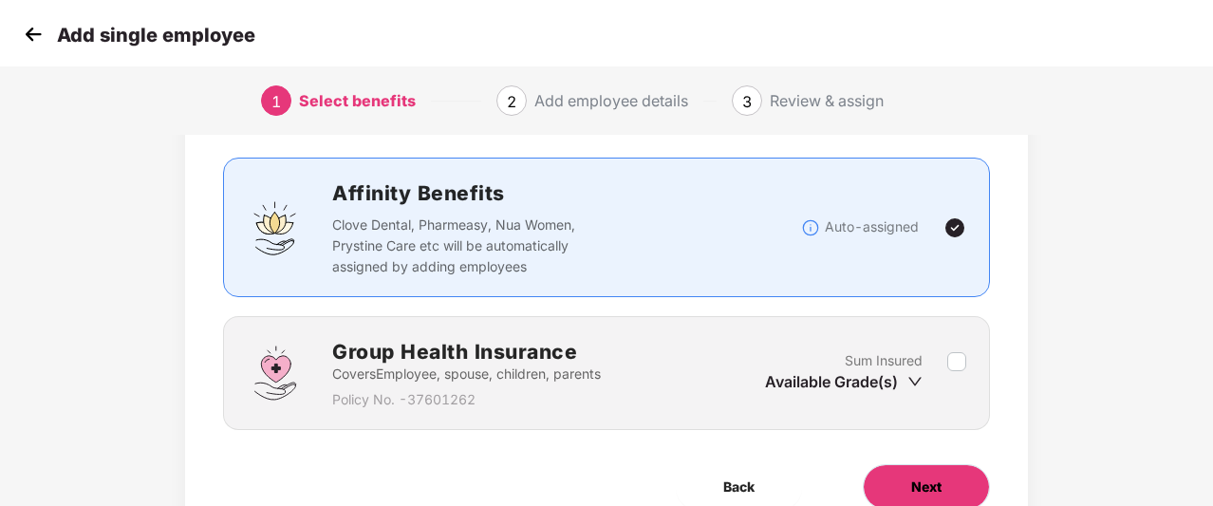
click at [898, 468] on button "Next" at bounding box center [925, 487] width 127 height 46
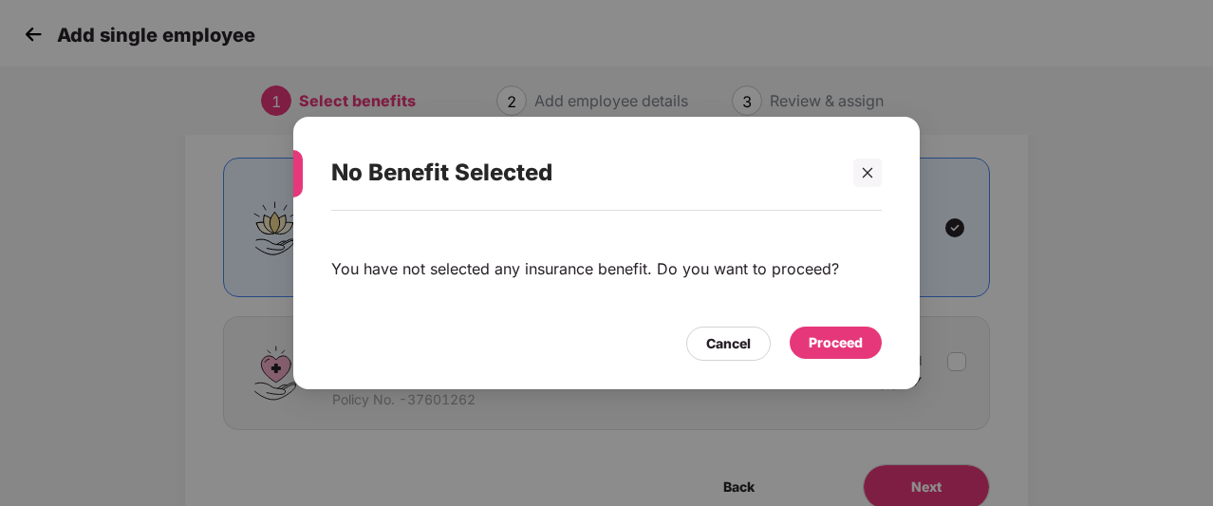
click at [812, 337] on div "Proceed" at bounding box center [835, 342] width 54 height 21
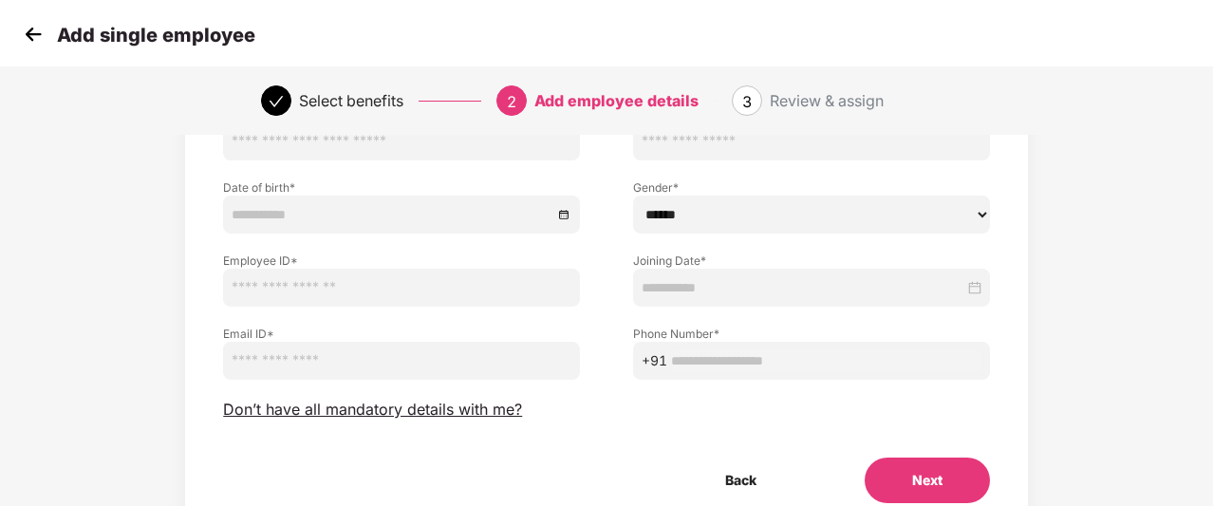
scroll to position [176, 0]
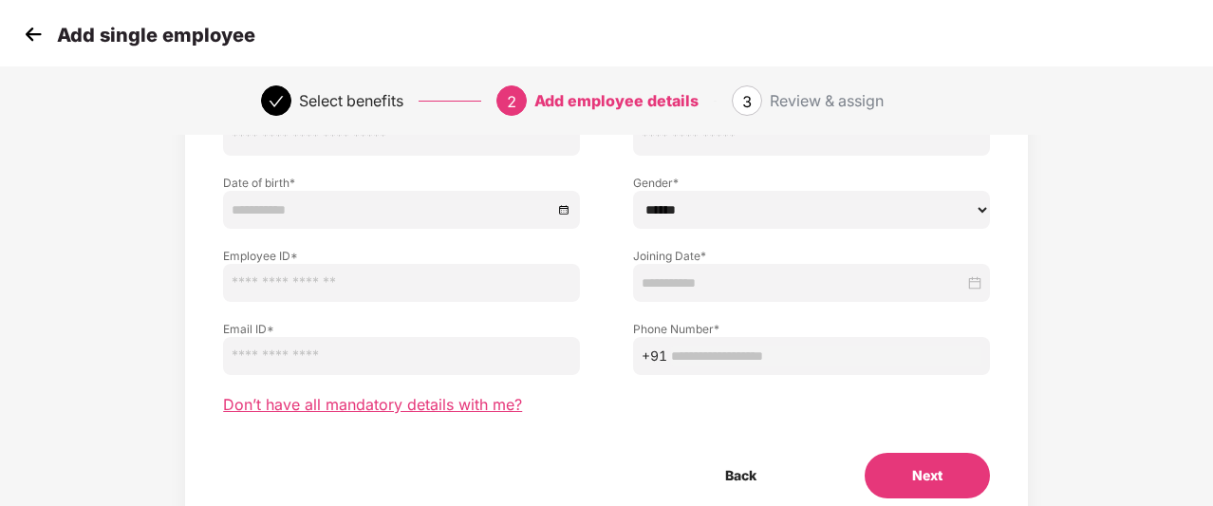
click at [400, 408] on span "Don’t have all mandatory details with me?" at bounding box center [372, 405] width 299 height 20
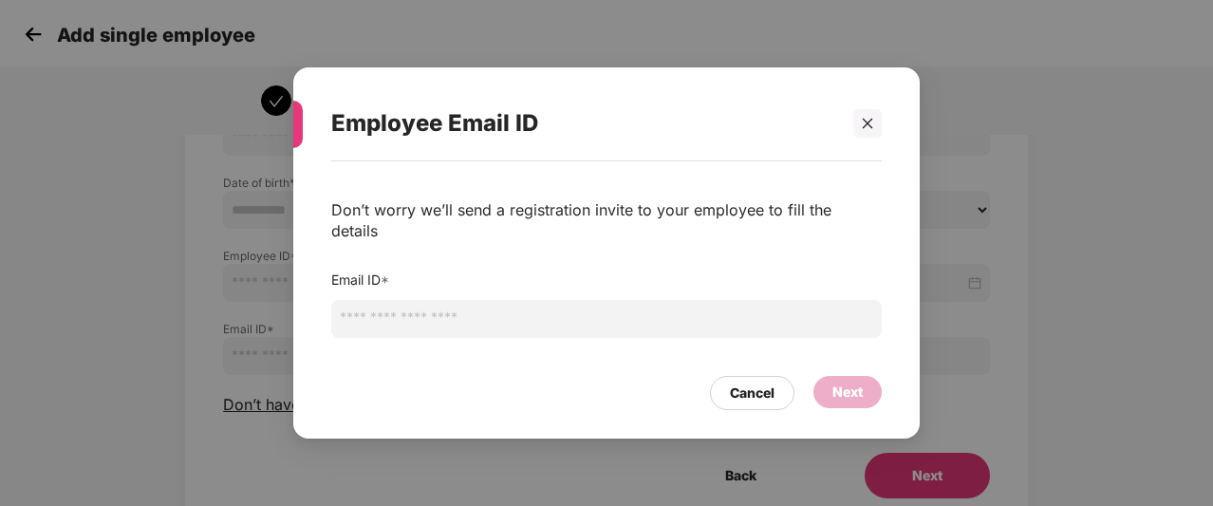
click at [480, 324] on input "email" at bounding box center [606, 319] width 550 height 38
click at [864, 134] on div at bounding box center [867, 123] width 28 height 28
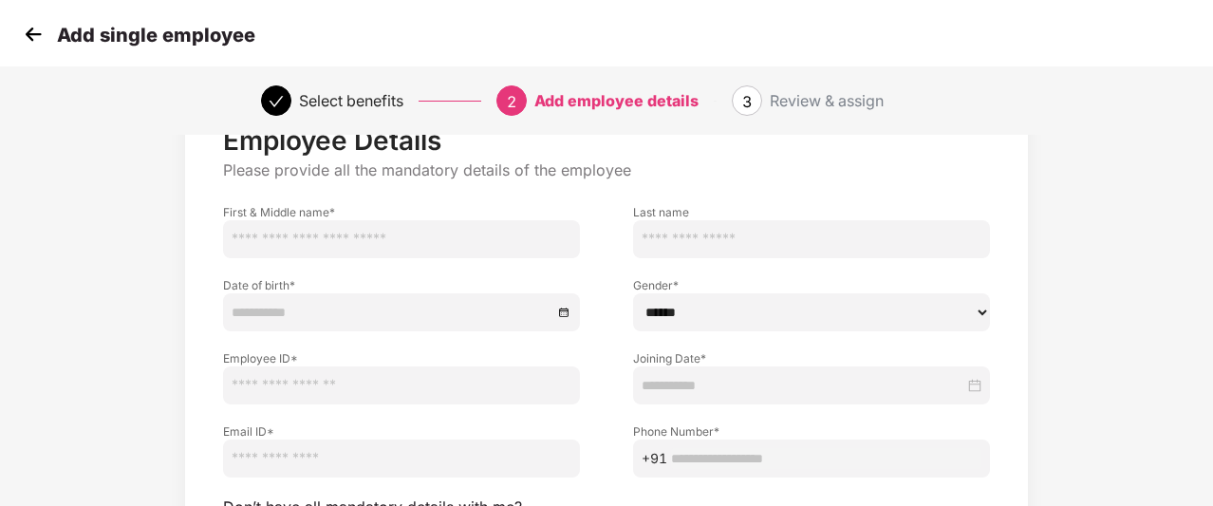
scroll to position [254, 0]
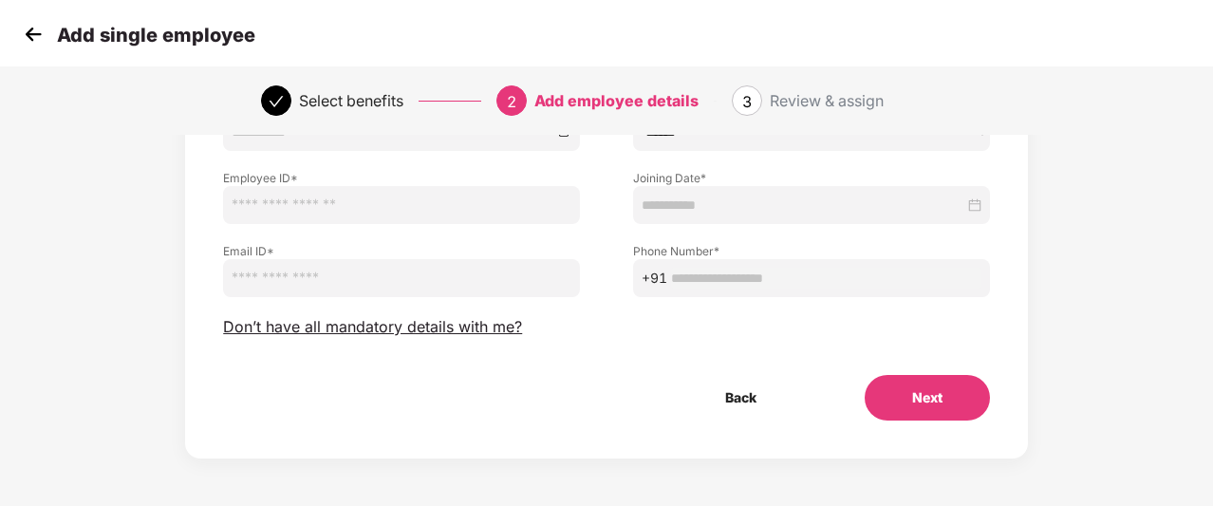
click at [30, 39] on img at bounding box center [33, 34] width 28 height 28
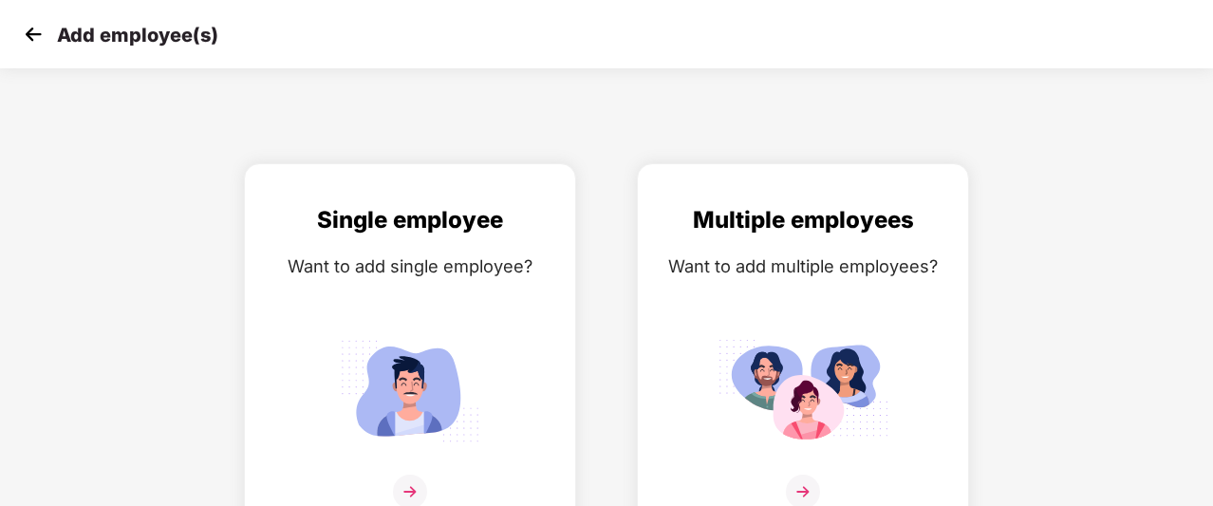
click at [30, 39] on img at bounding box center [33, 34] width 28 height 28
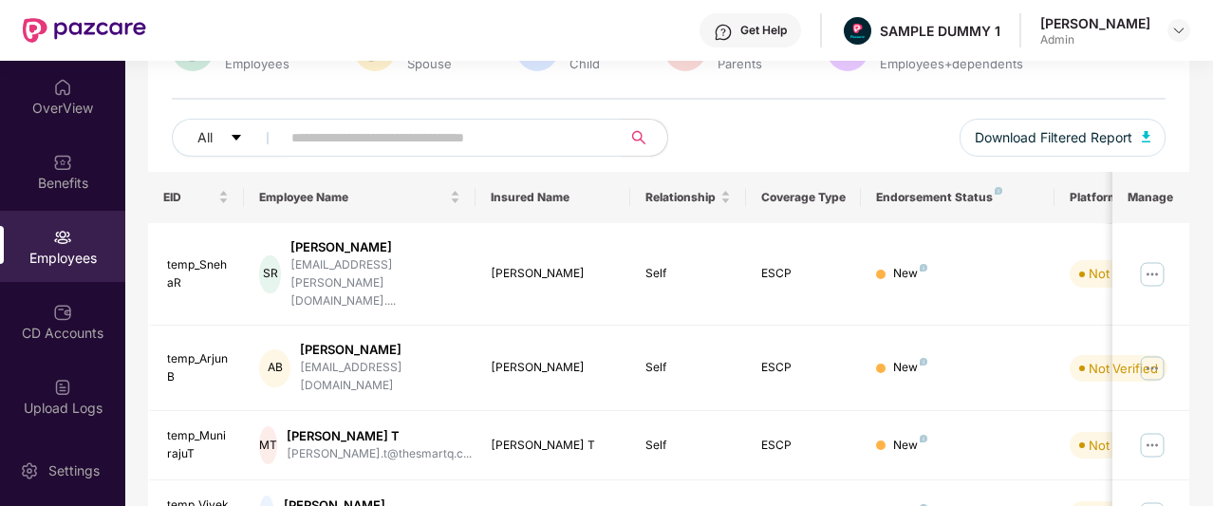
scroll to position [211, 0]
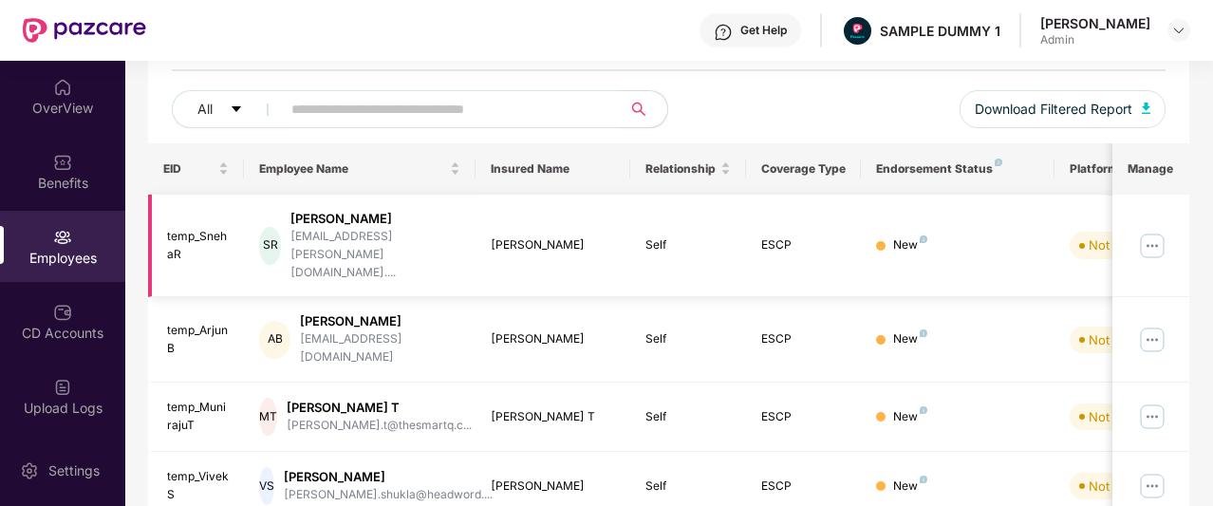
click at [1158, 231] on img at bounding box center [1152, 246] width 30 height 30
click at [895, 108] on div "All Download Filtered Report" at bounding box center [668, 116] width 993 height 53
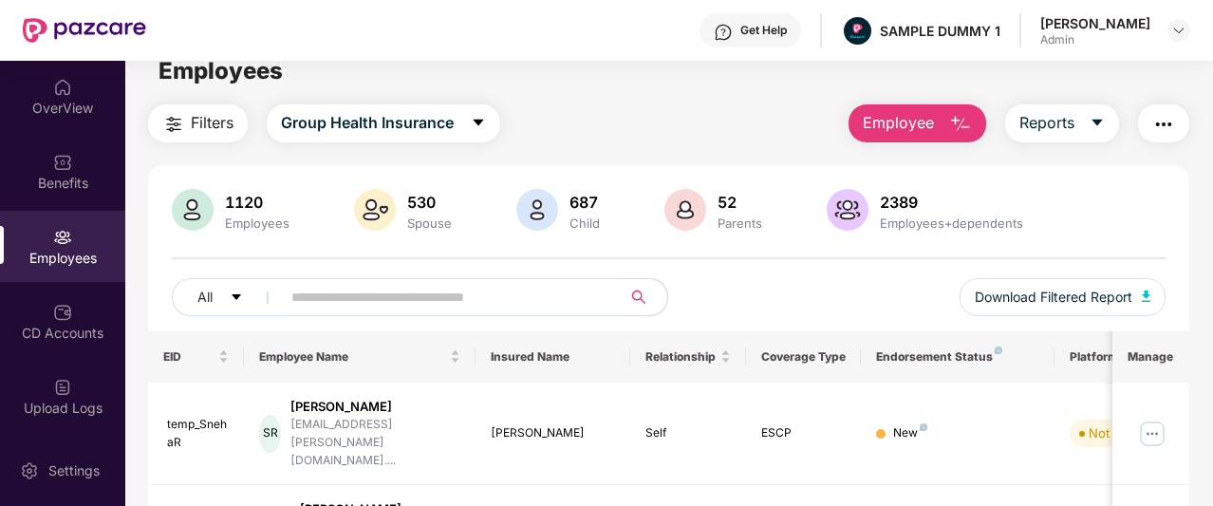
scroll to position [0, 0]
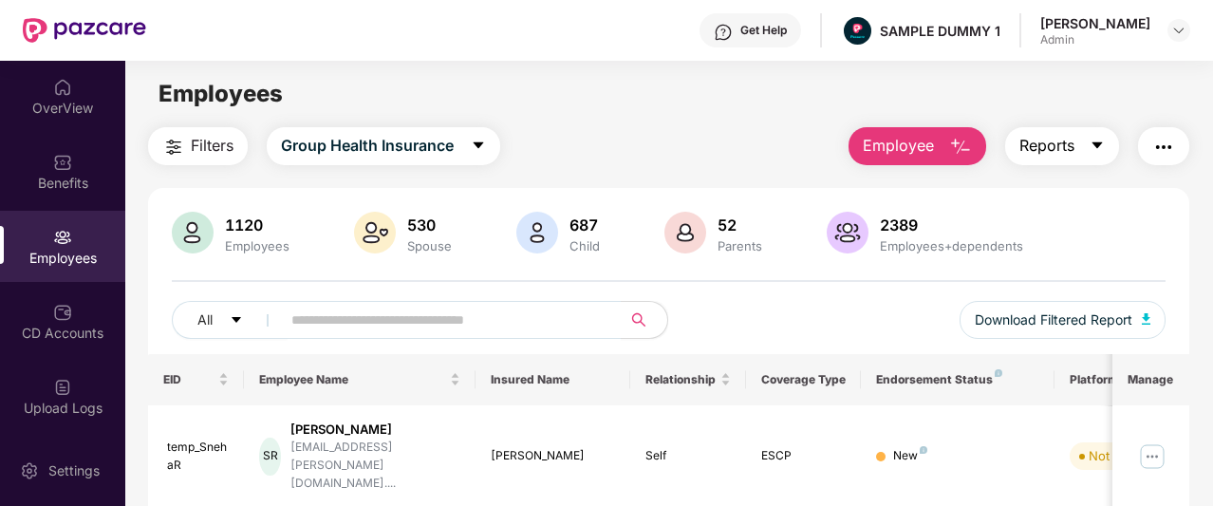
click at [1108, 149] on button "Reports" at bounding box center [1062, 146] width 114 height 38
click at [772, 130] on div "Filters Group Health Insurance Employee Reports" at bounding box center [668, 146] width 1041 height 38
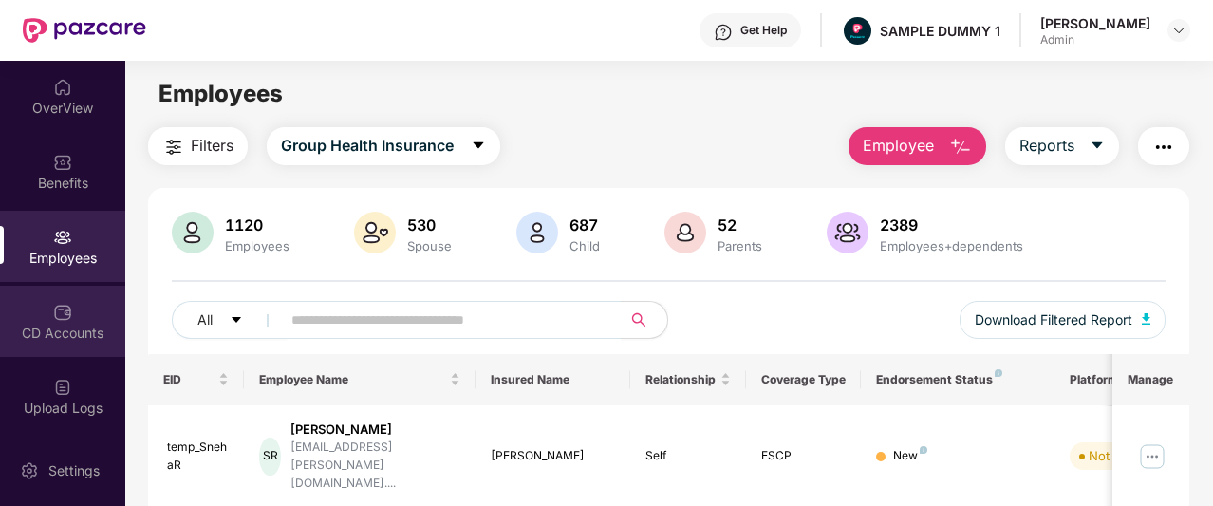
click at [53, 308] on img at bounding box center [62, 312] width 19 height 19
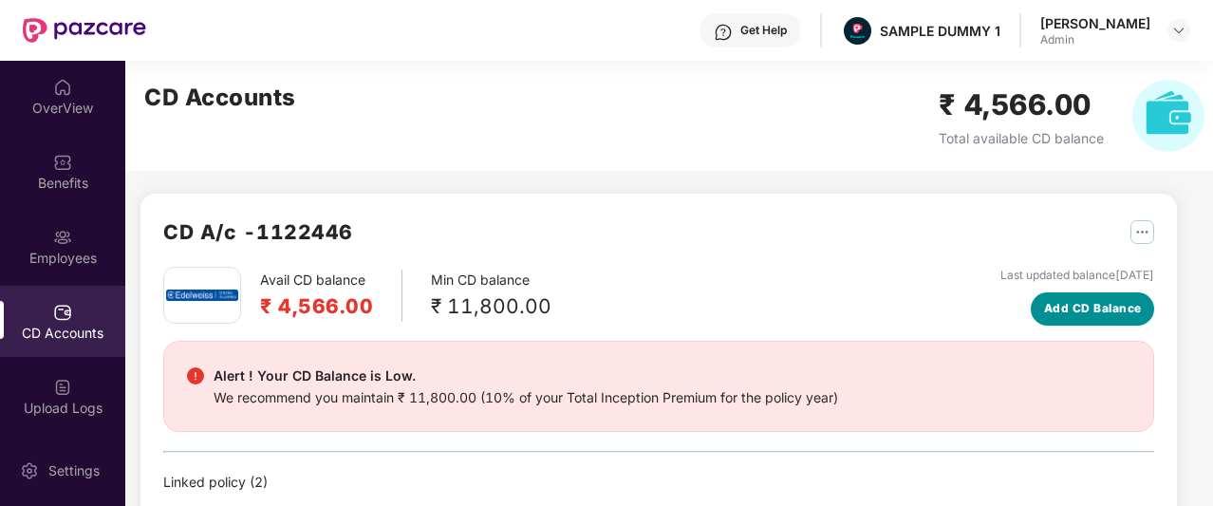
click at [1086, 303] on span "Add CD Balance" at bounding box center [1093, 309] width 98 height 18
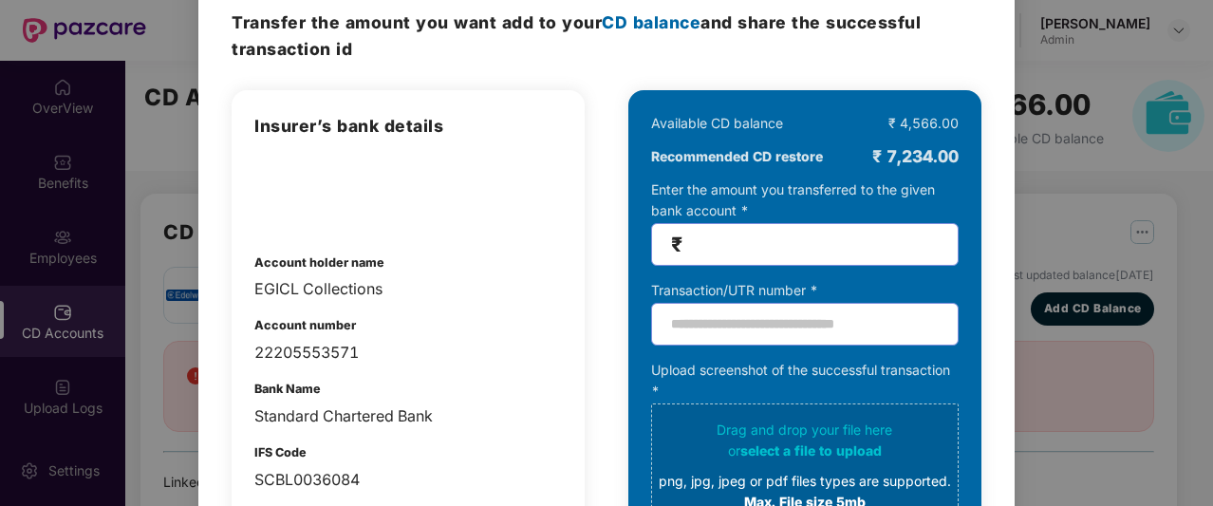
scroll to position [126, 0]
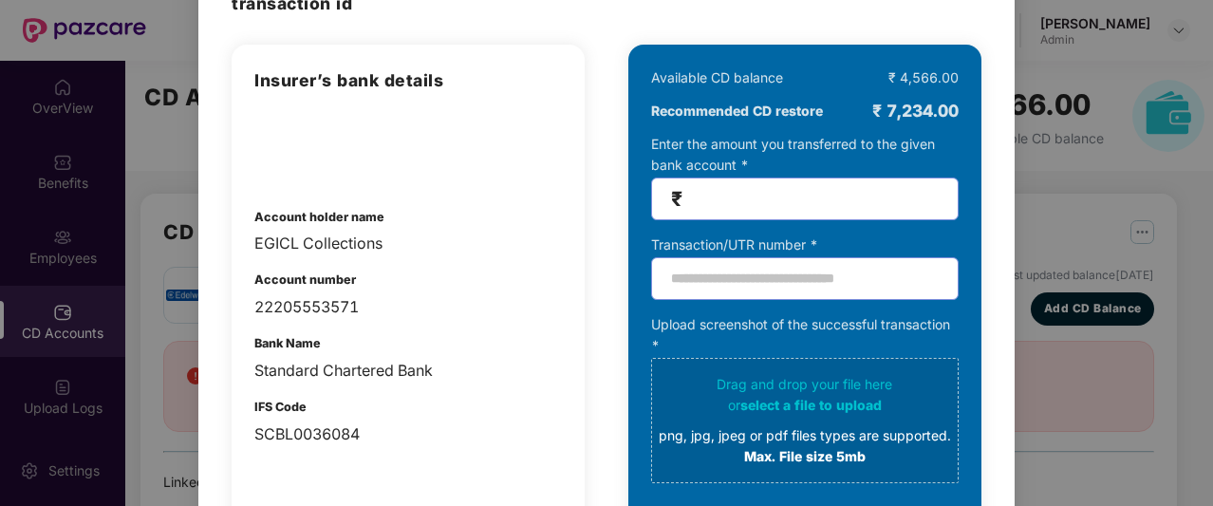
click at [786, 183] on span "₹" at bounding box center [804, 198] width 307 height 43
click at [730, 265] on input "text" at bounding box center [804, 278] width 307 height 43
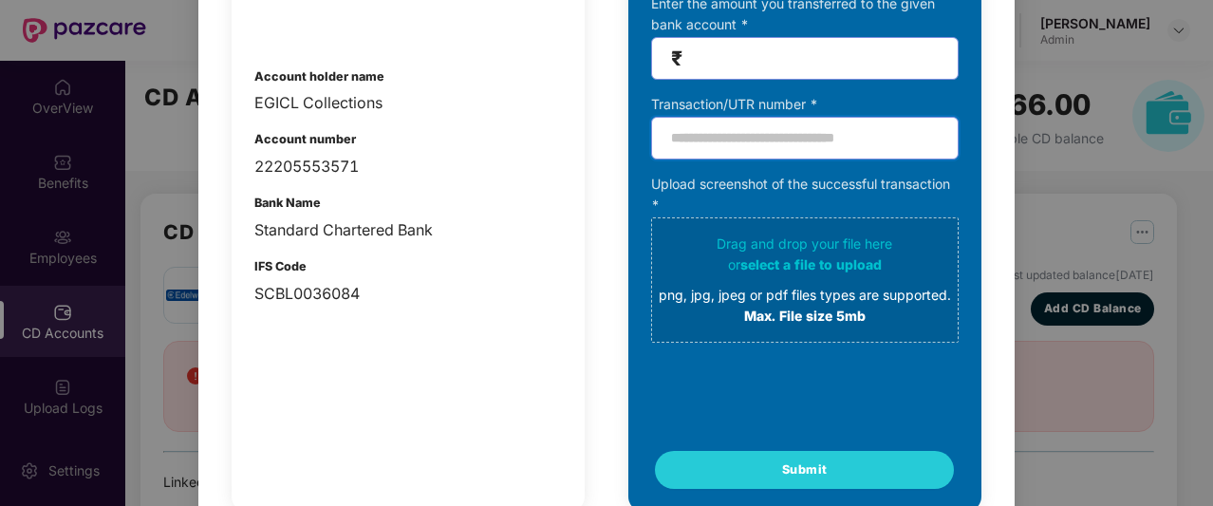
scroll to position [0, 0]
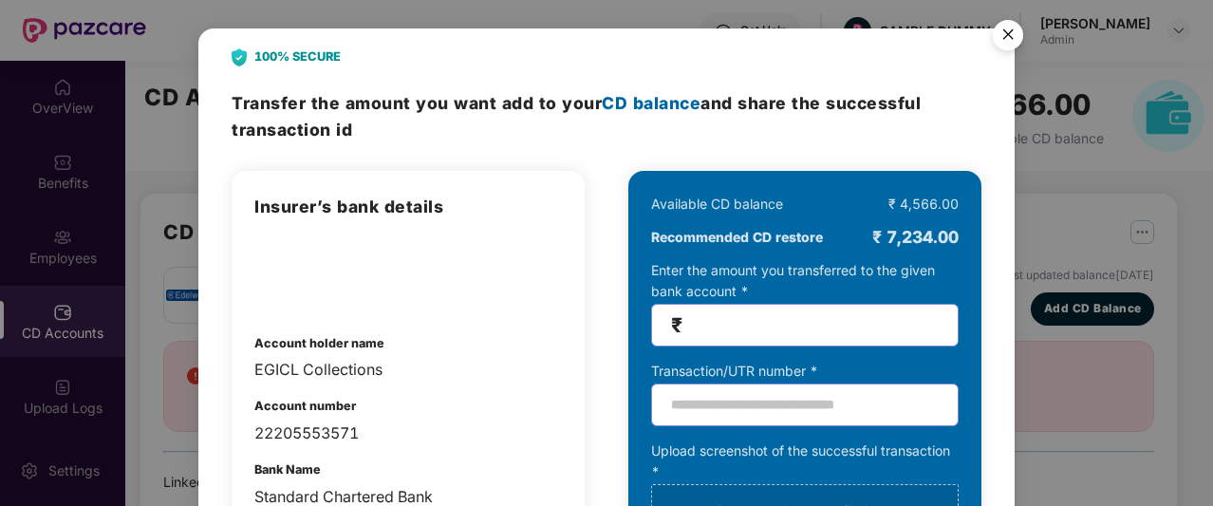
click at [1004, 33] on img "Close" at bounding box center [1007, 37] width 53 height 53
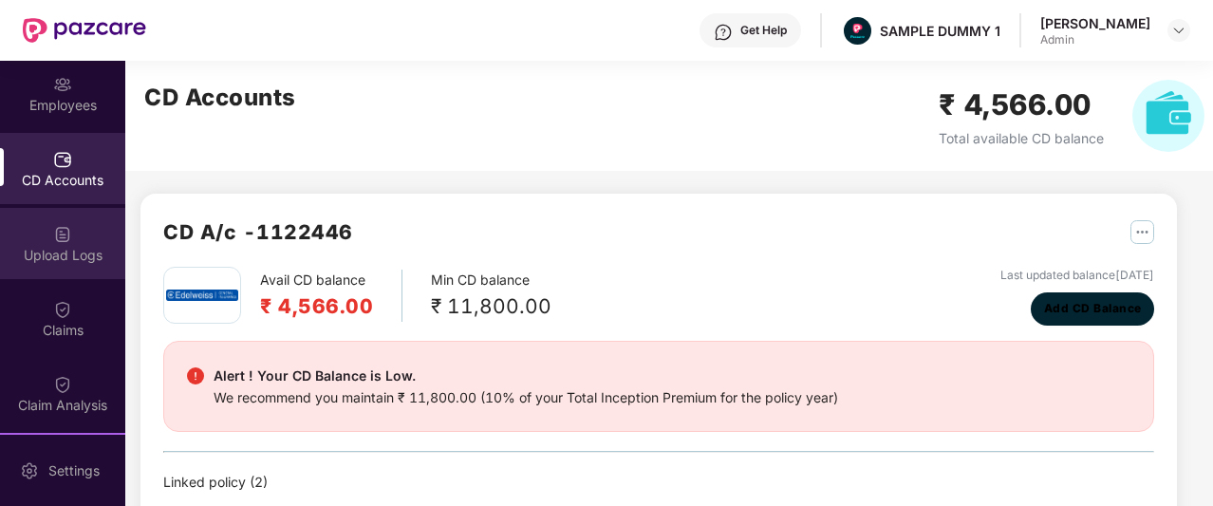
scroll to position [156, 0]
click at [56, 259] on div "Upload Logs" at bounding box center [62, 252] width 125 height 19
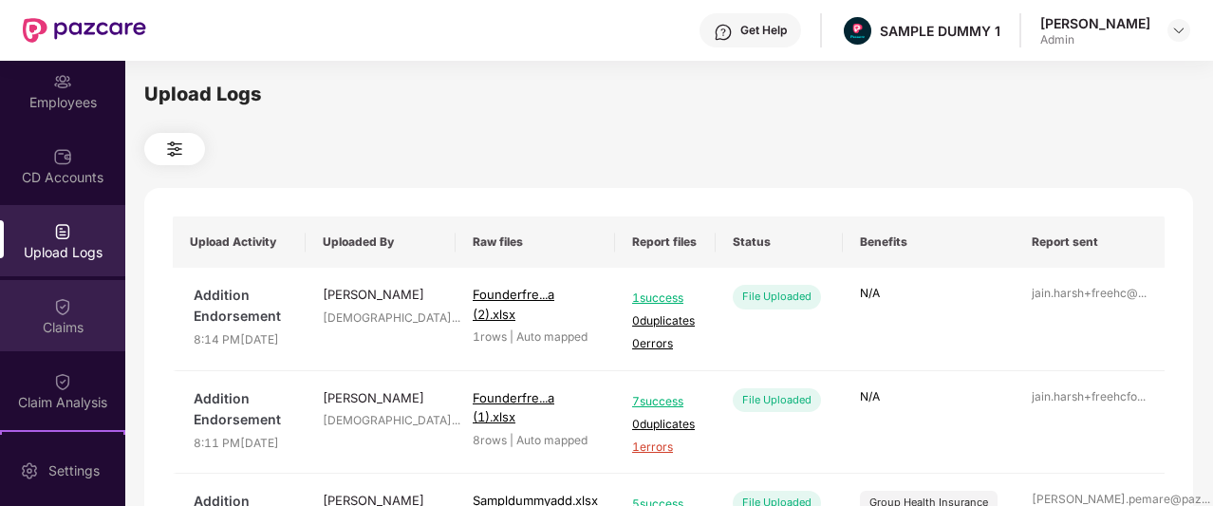
click at [54, 307] on img at bounding box center [62, 306] width 19 height 19
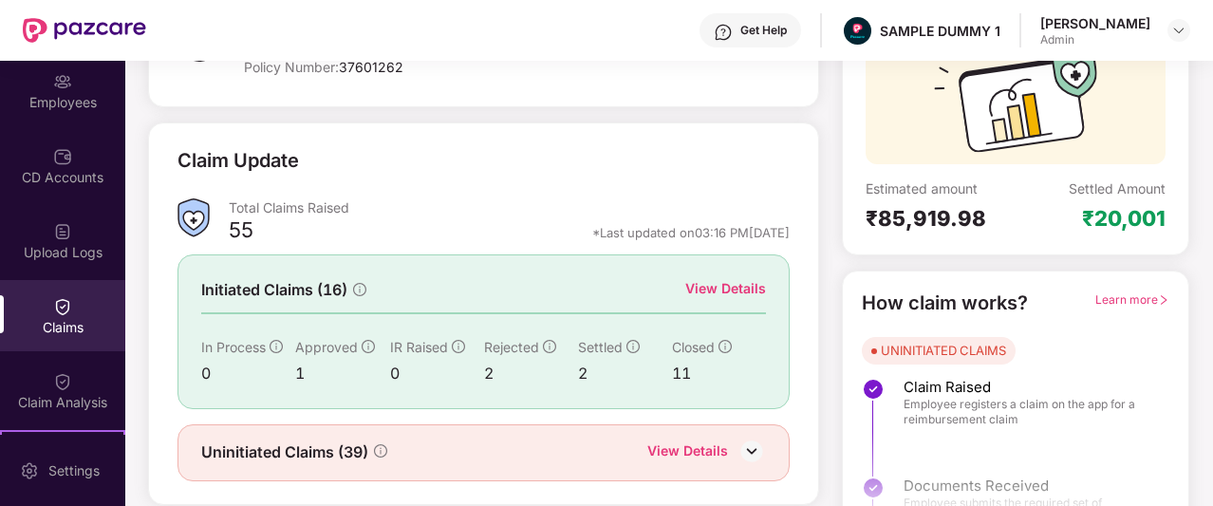
scroll to position [193, 0]
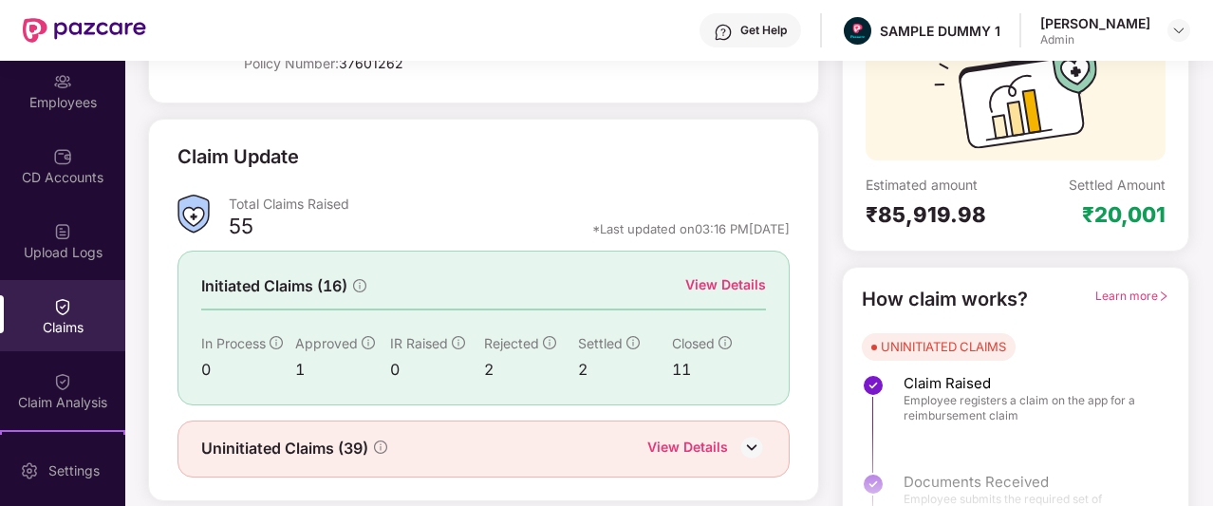
click at [695, 281] on div "View Details" at bounding box center [725, 284] width 81 height 21
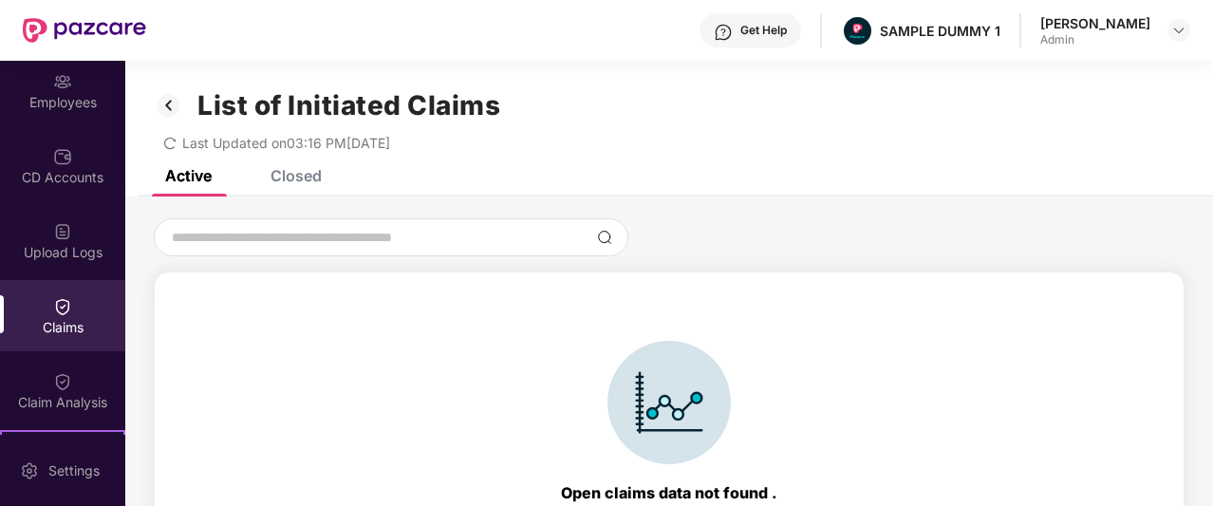
click at [317, 177] on div "Closed" at bounding box center [295, 175] width 51 height 19
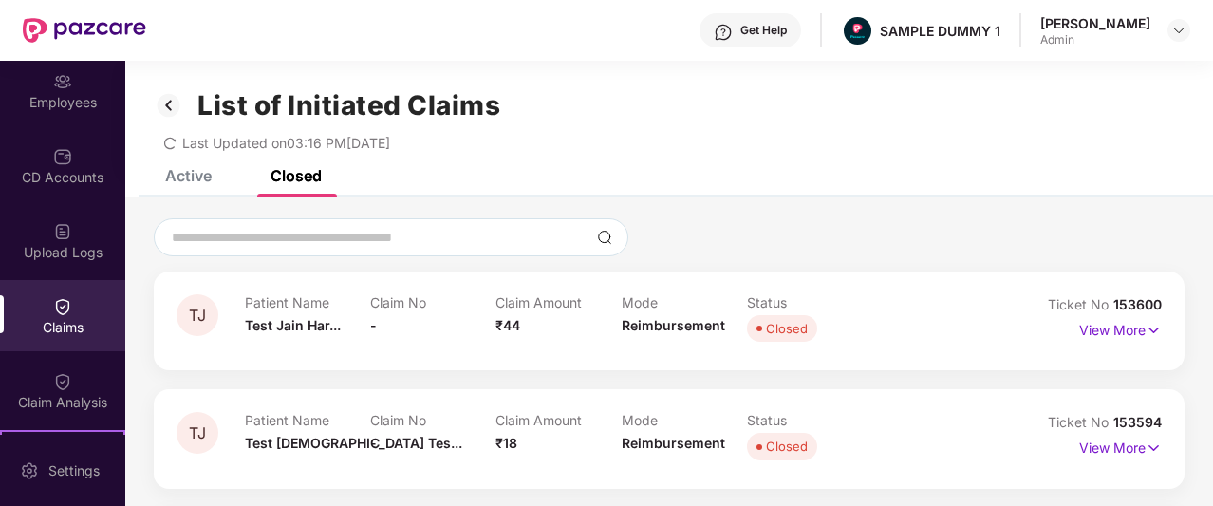
scroll to position [145, 0]
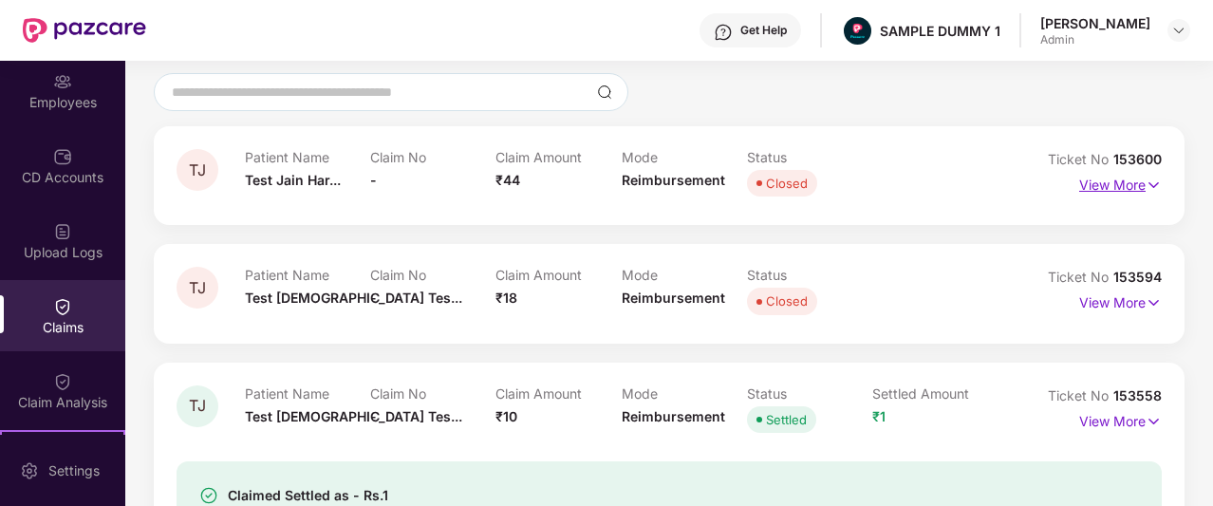
click at [1157, 182] on img at bounding box center [1153, 185] width 16 height 21
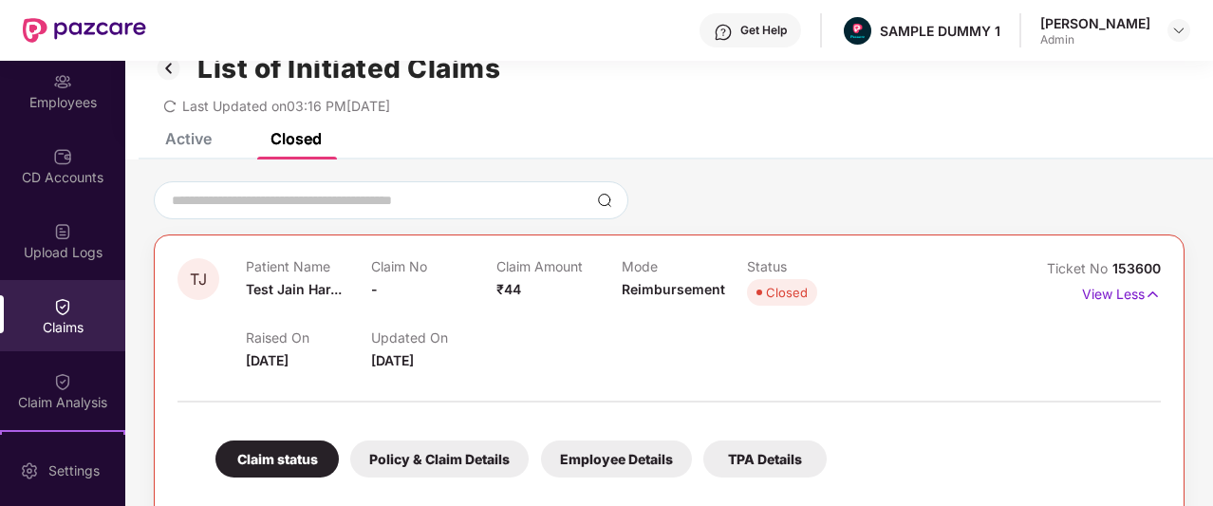
scroll to position [19, 0]
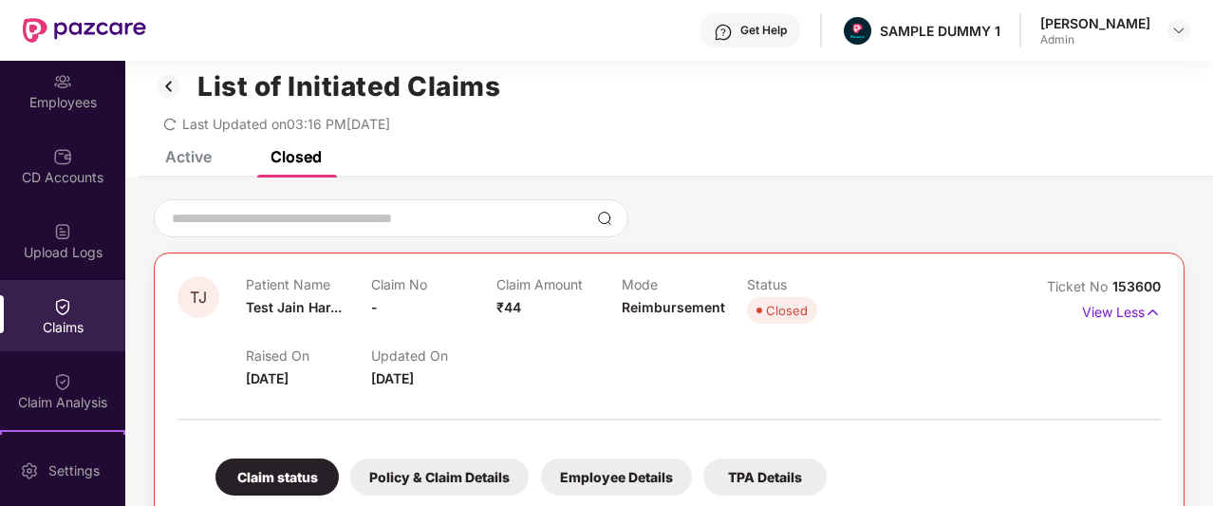
click at [202, 162] on div "Active" at bounding box center [188, 156] width 46 height 19
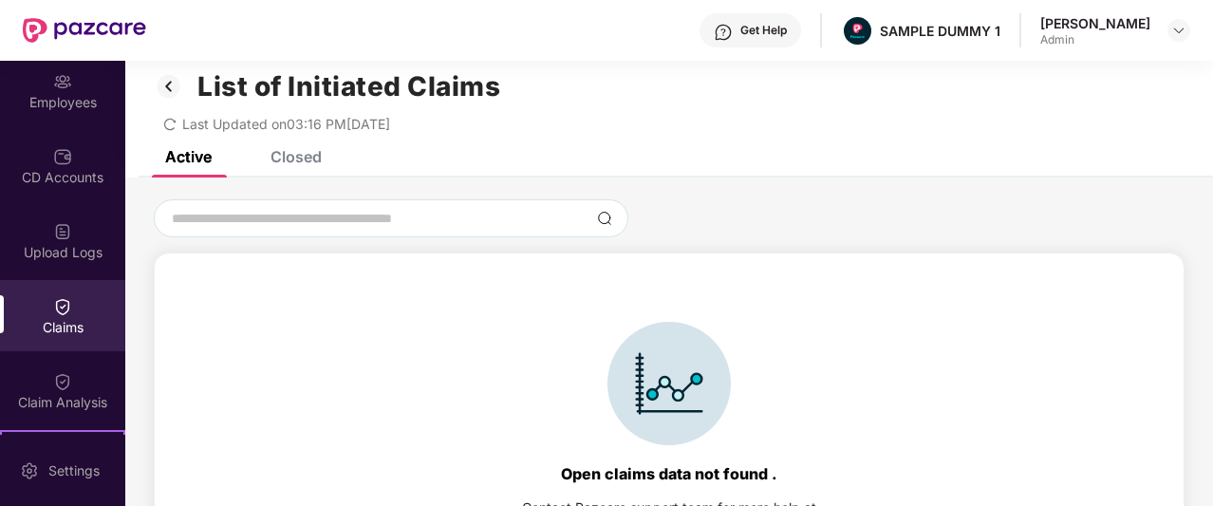
click at [169, 94] on img at bounding box center [169, 86] width 30 height 32
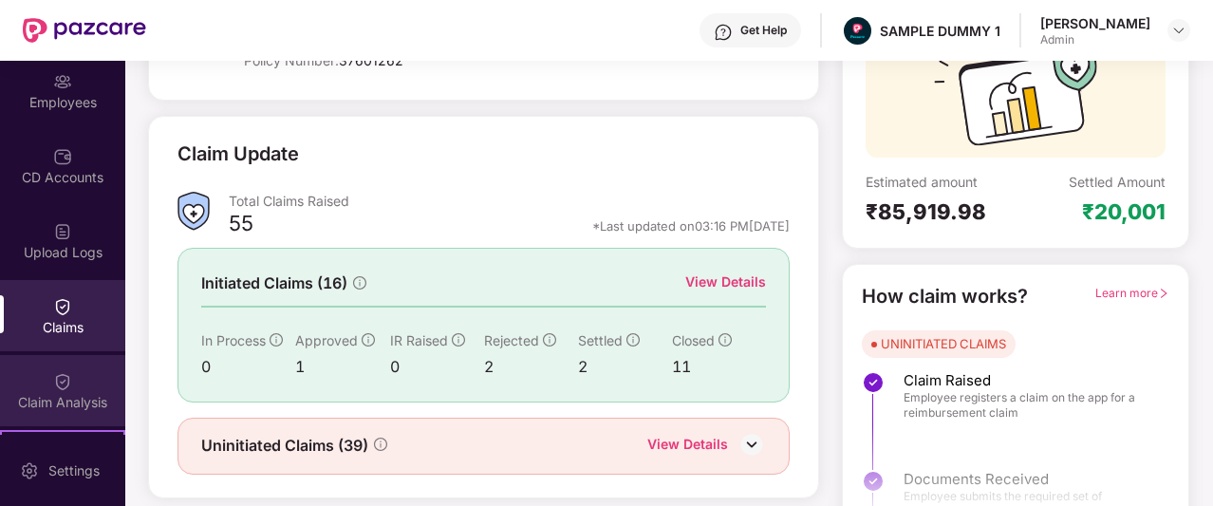
scroll to position [274, 0]
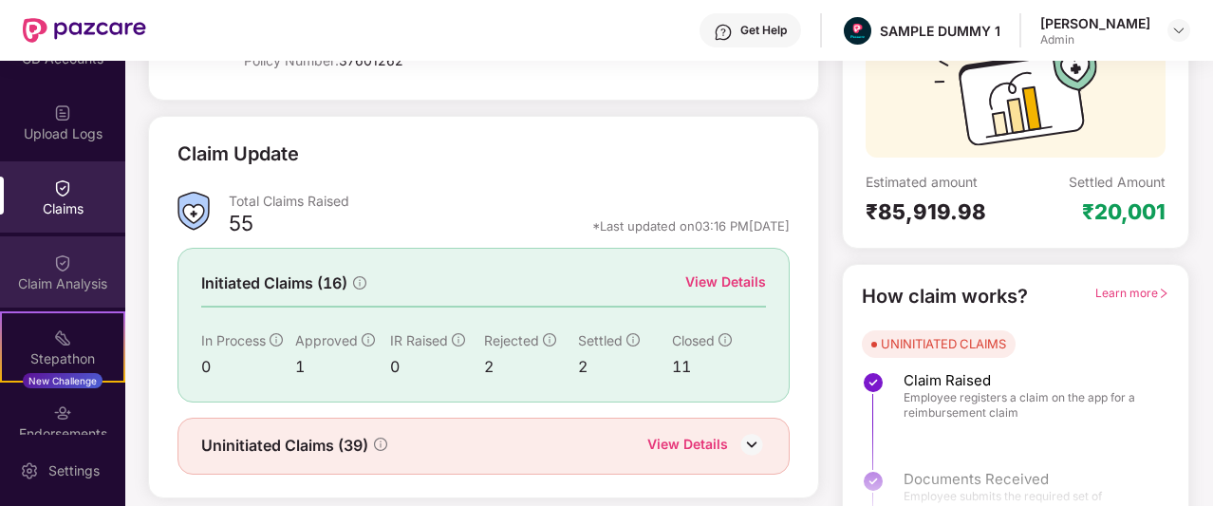
click at [58, 254] on img at bounding box center [62, 262] width 19 height 19
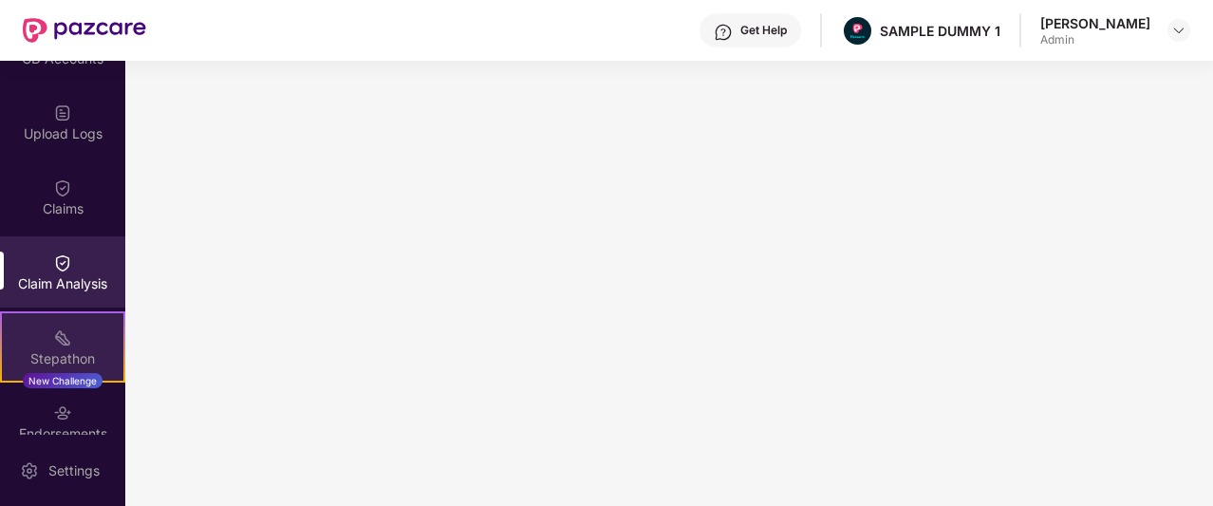
click at [53, 344] on img at bounding box center [62, 337] width 19 height 19
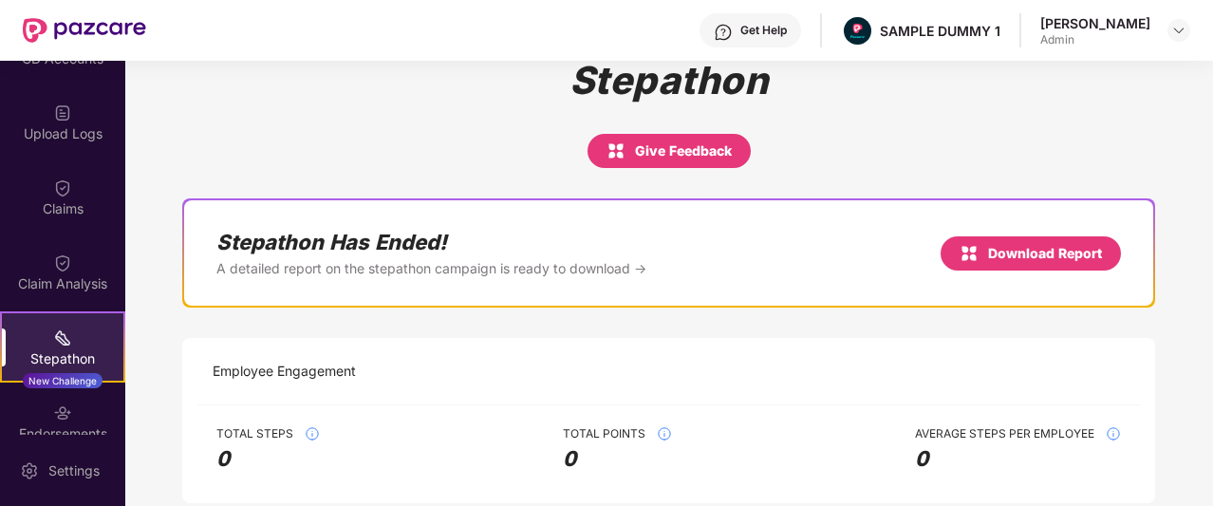
scroll to position [29, 0]
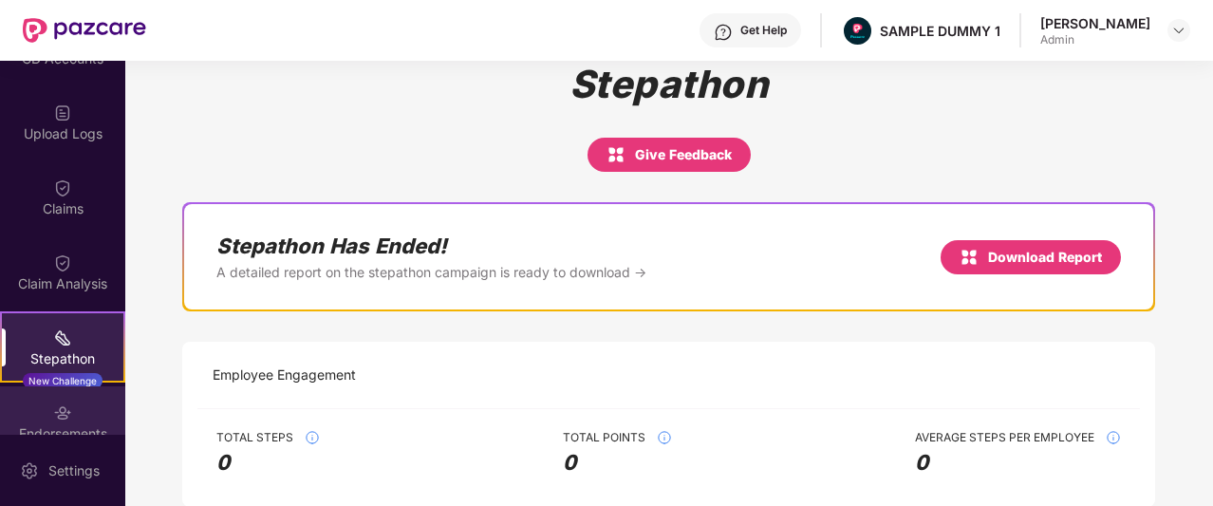
click at [46, 411] on div "Endorsements" at bounding box center [62, 421] width 125 height 71
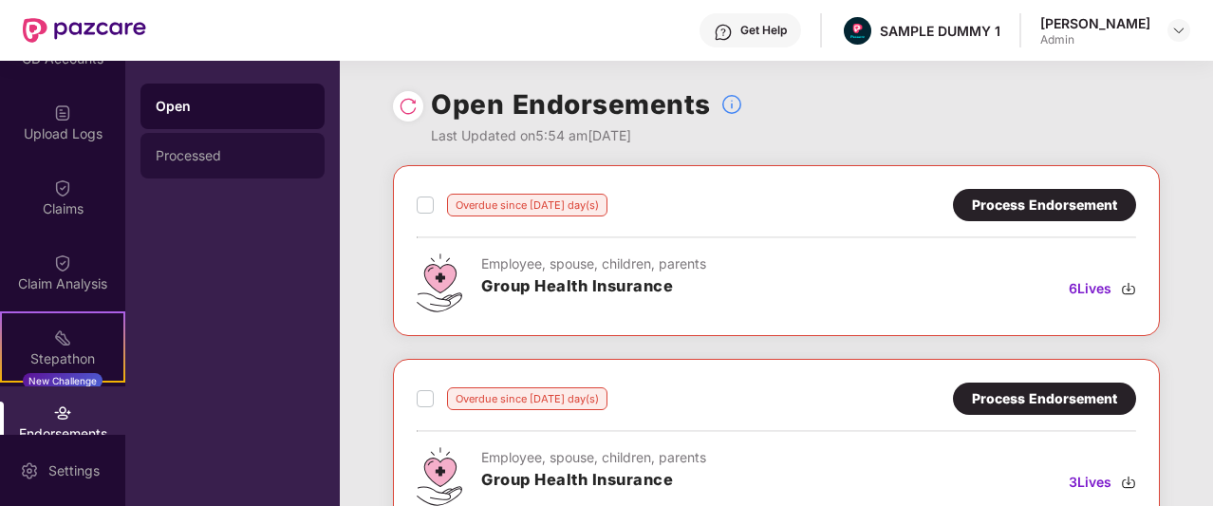
scroll to position [413, 0]
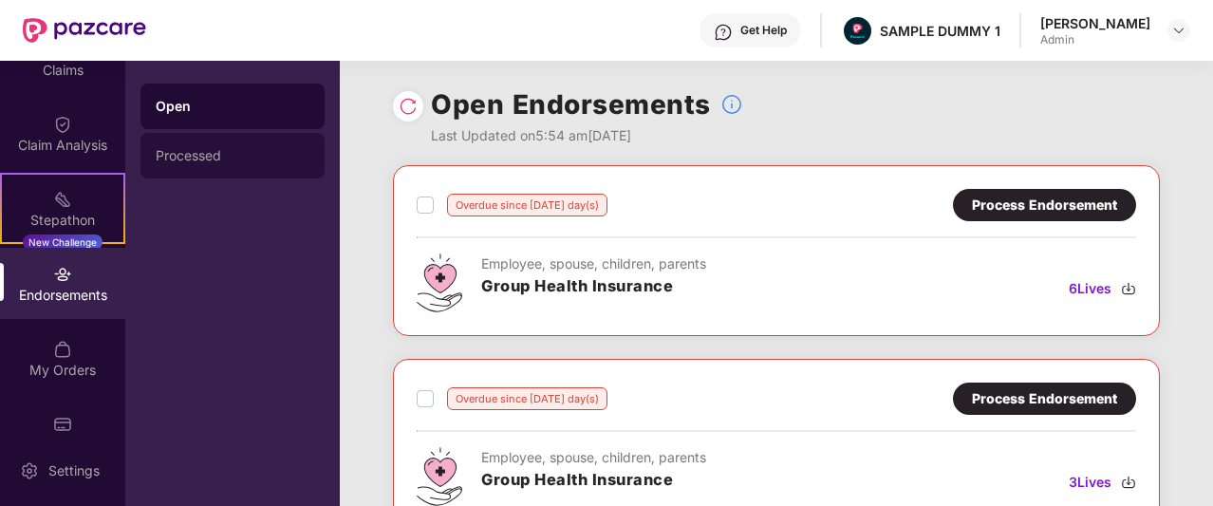
click at [197, 155] on div "Processed" at bounding box center [233, 155] width 154 height 15
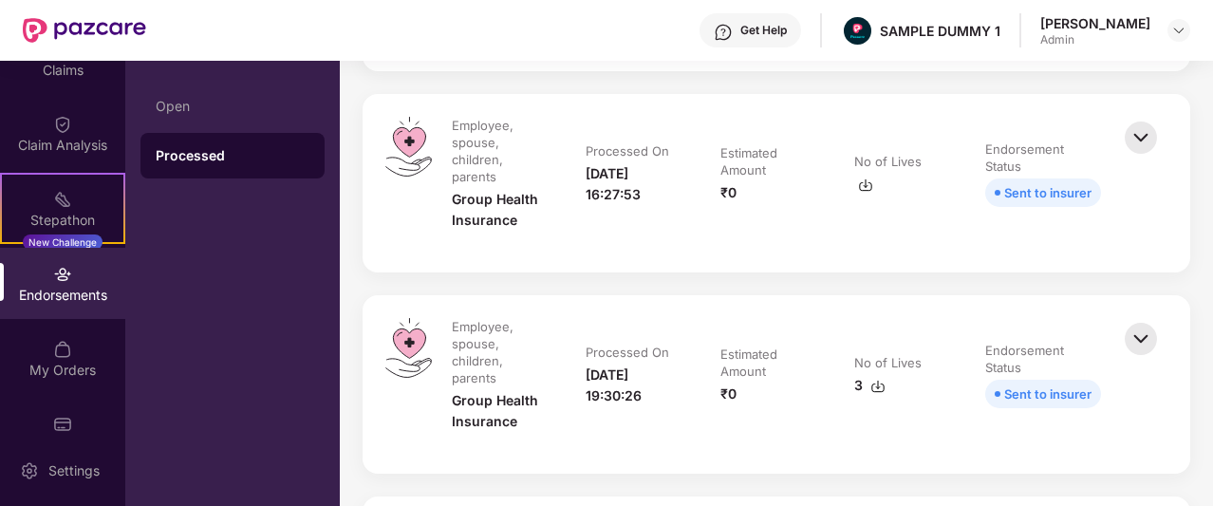
scroll to position [241, 0]
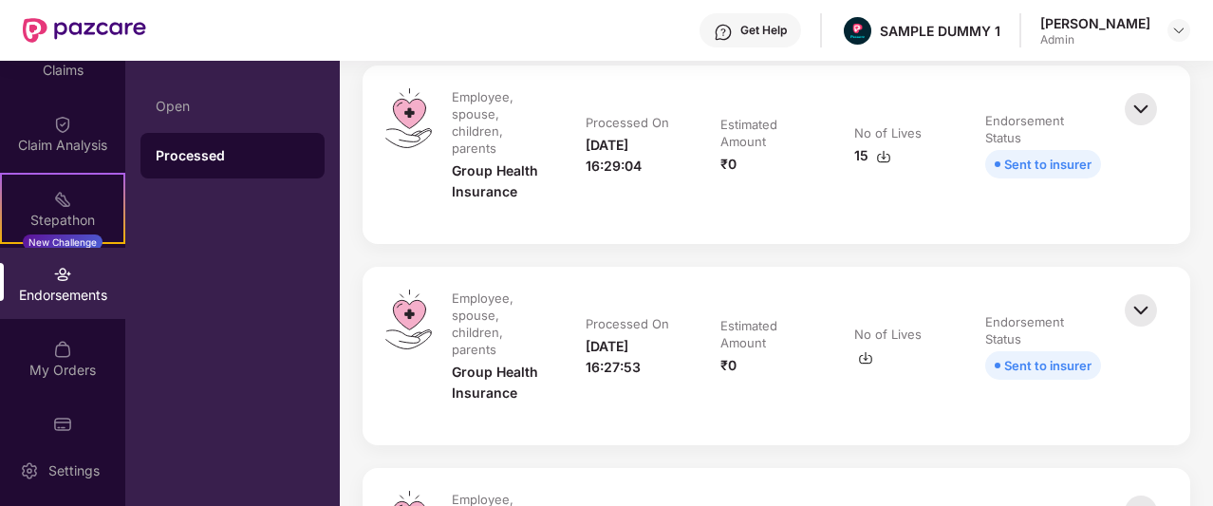
click at [1142, 95] on img at bounding box center [1141, 109] width 42 height 42
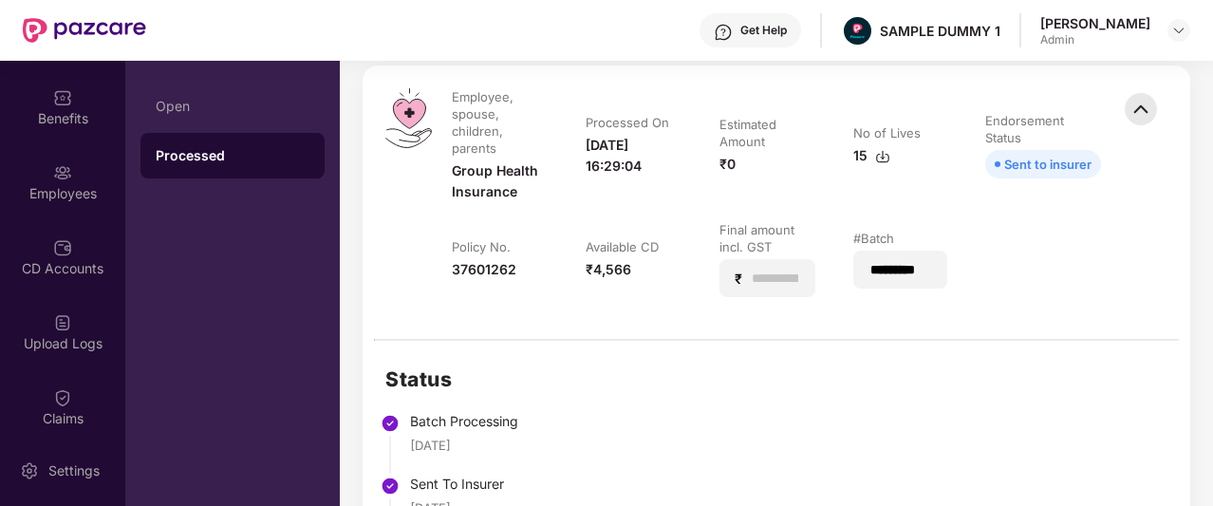
scroll to position [0, 0]
